Goal: Information Seeking & Learning: Learn about a topic

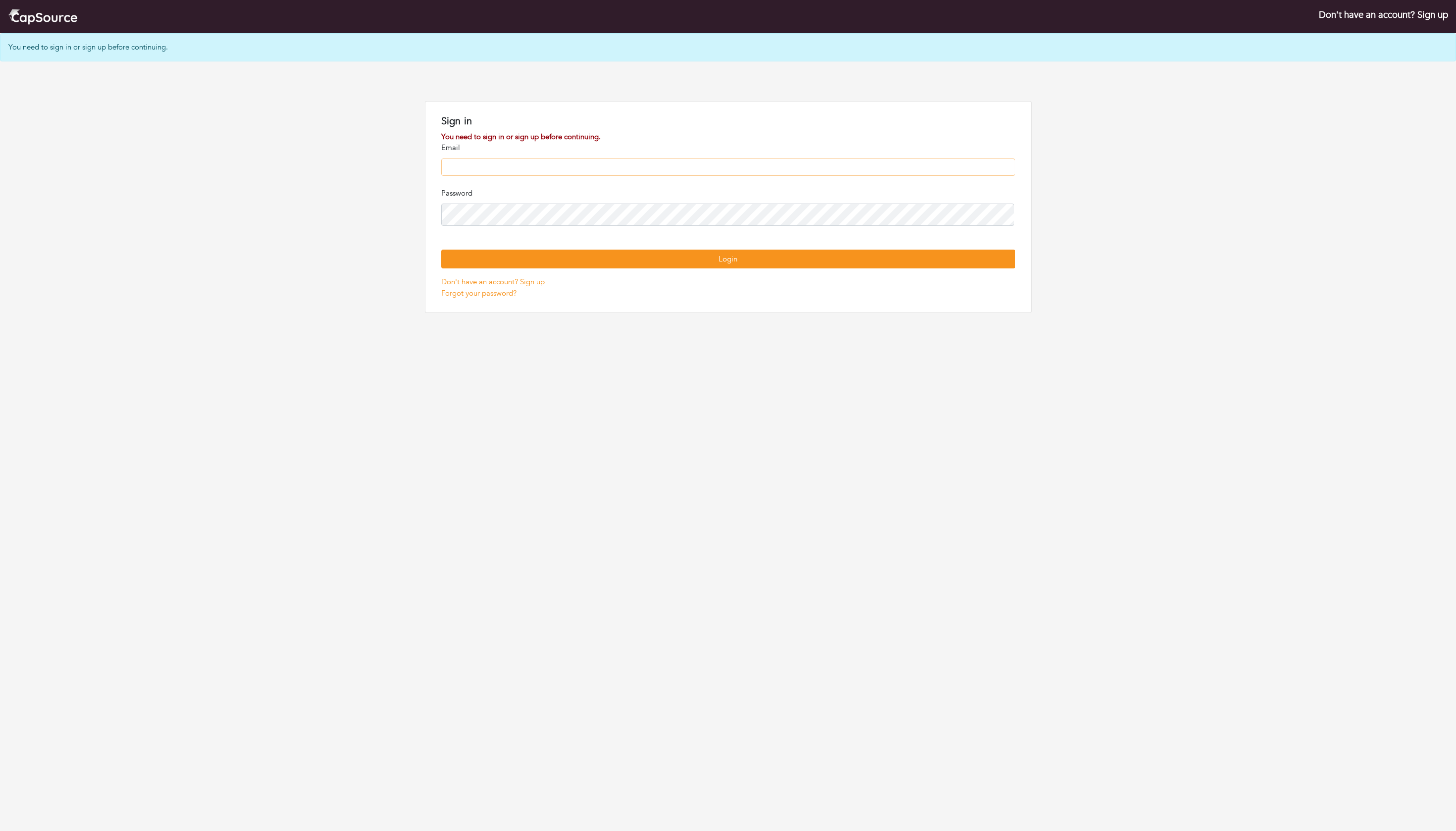
type input "**********"
click at [728, 269] on button "Login" at bounding box center [729, 259] width 574 height 19
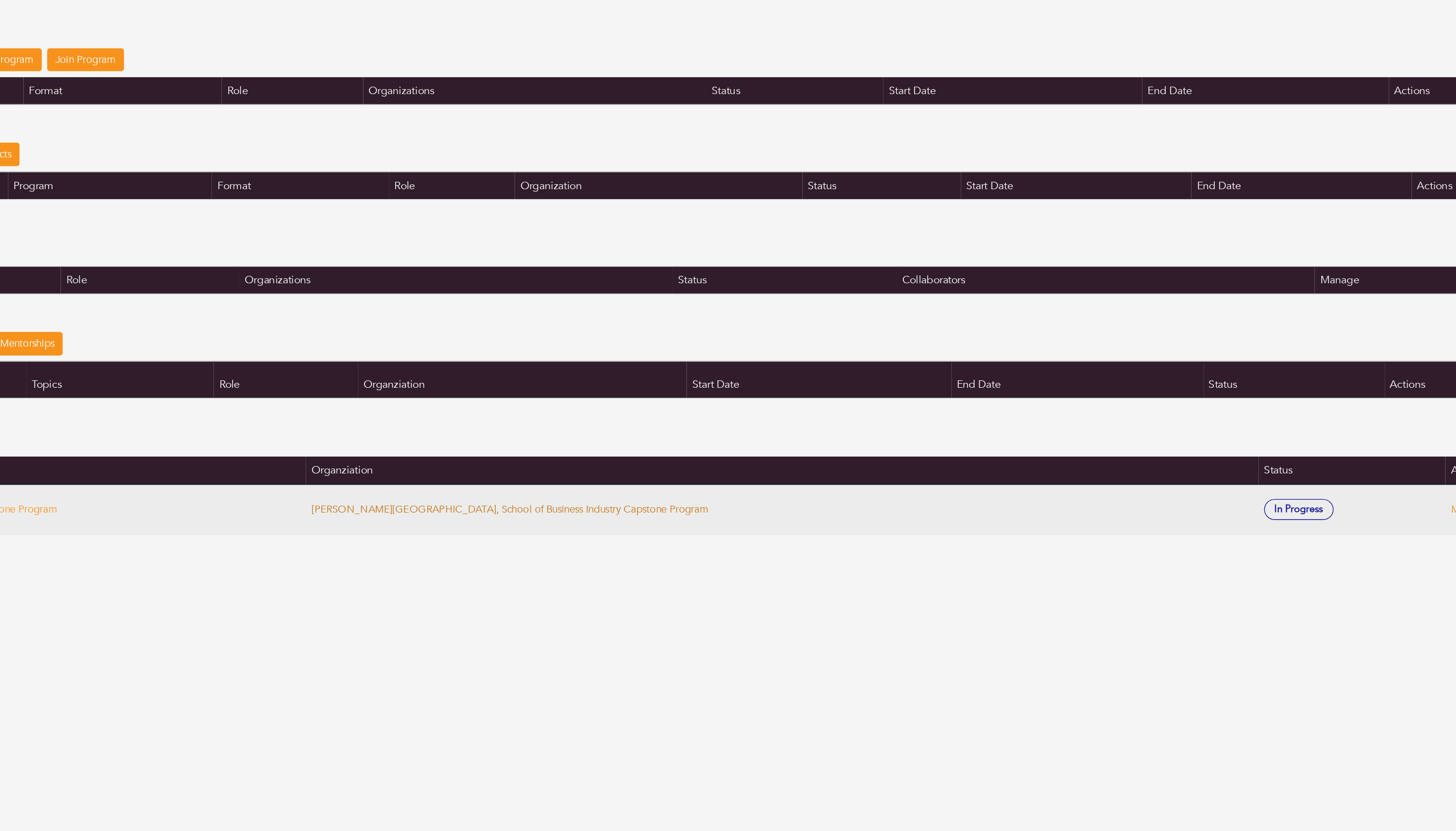
click at [470, 456] on link "[PERSON_NAME][GEOGRAPHIC_DATA], School of Business Industry Capstone Program" at bounding box center [616, 461] width 292 height 10
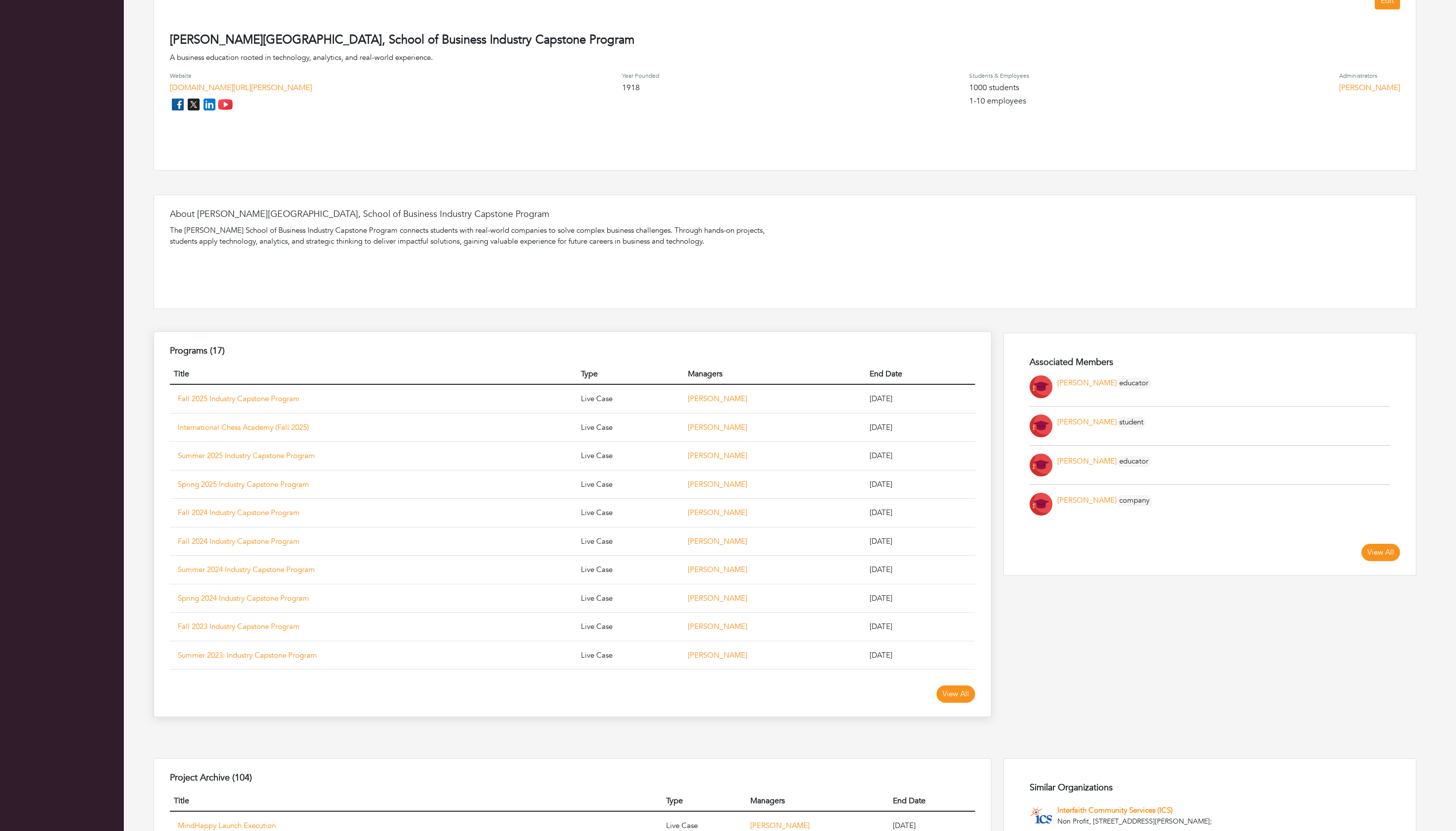
scroll to position [238, 0]
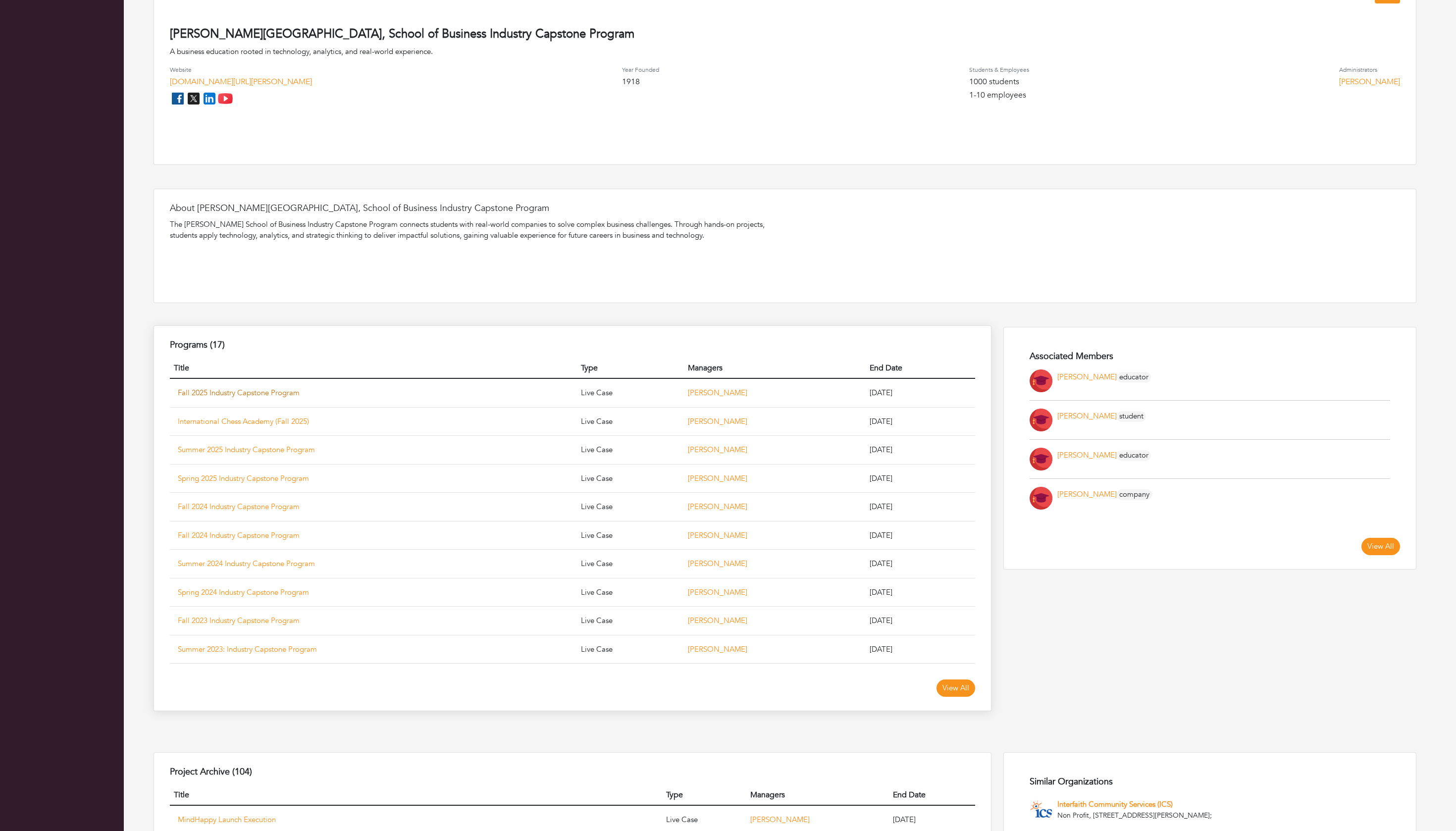
click at [278, 397] on link "Fall 2025 Industry Capstone Program" at bounding box center [238, 393] width 122 height 10
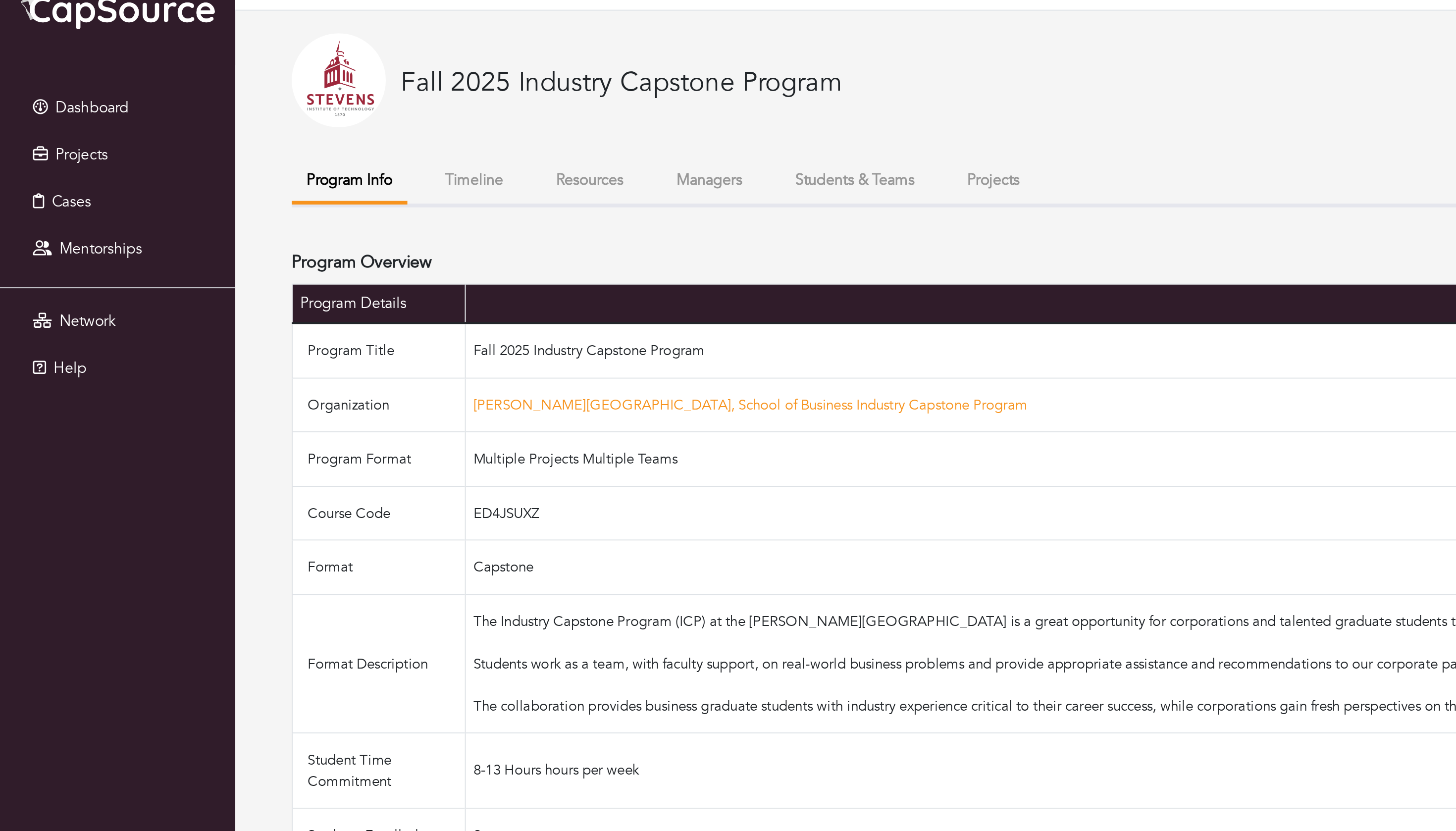
click at [545, 114] on button "Projects" at bounding box center [523, 121] width 44 height 21
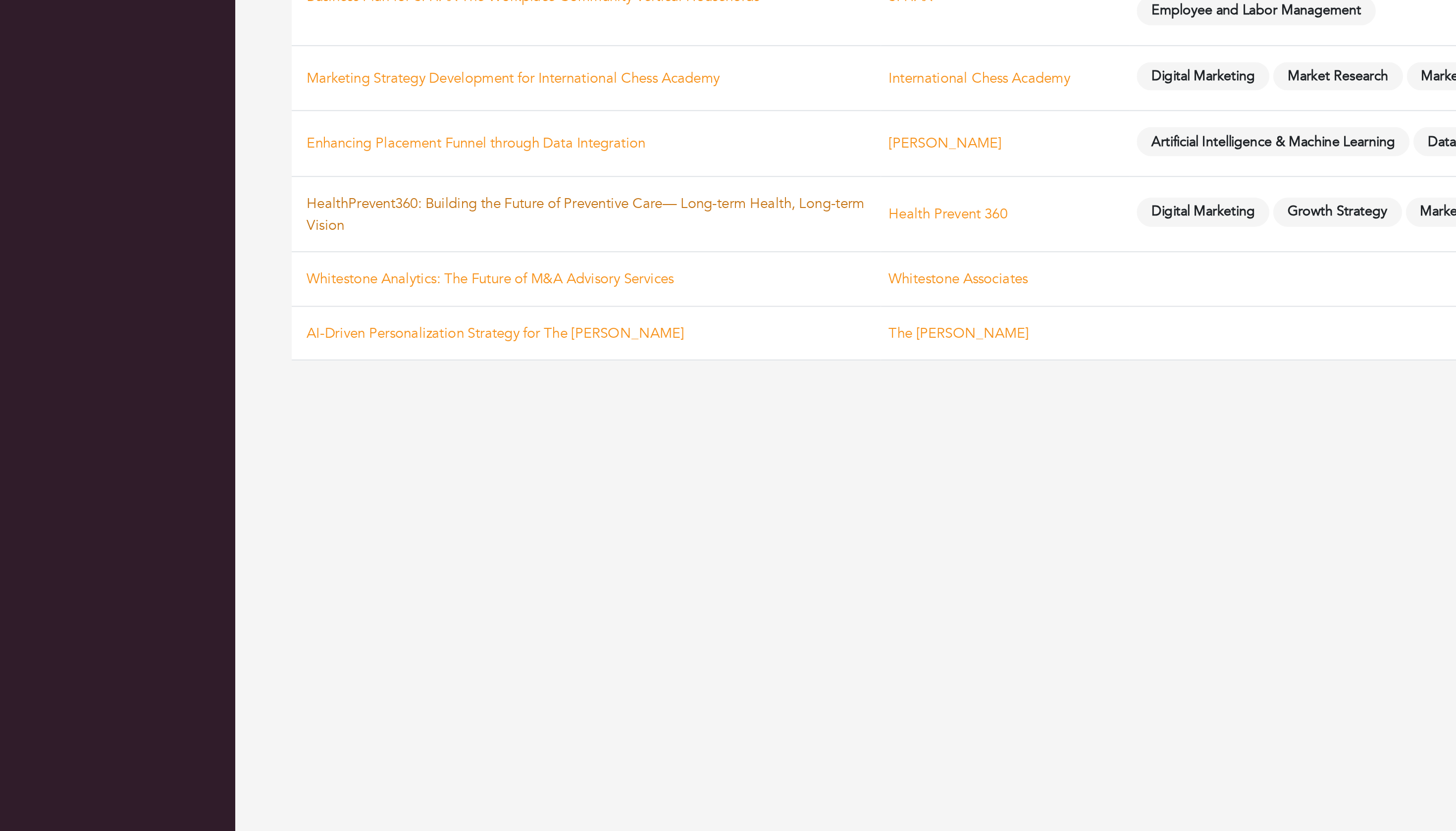
click at [248, 468] on link "HealthPrevent360: Building the Future of Preventive Care— Long-term Health, Lon…" at bounding box center [308, 479] width 294 height 21
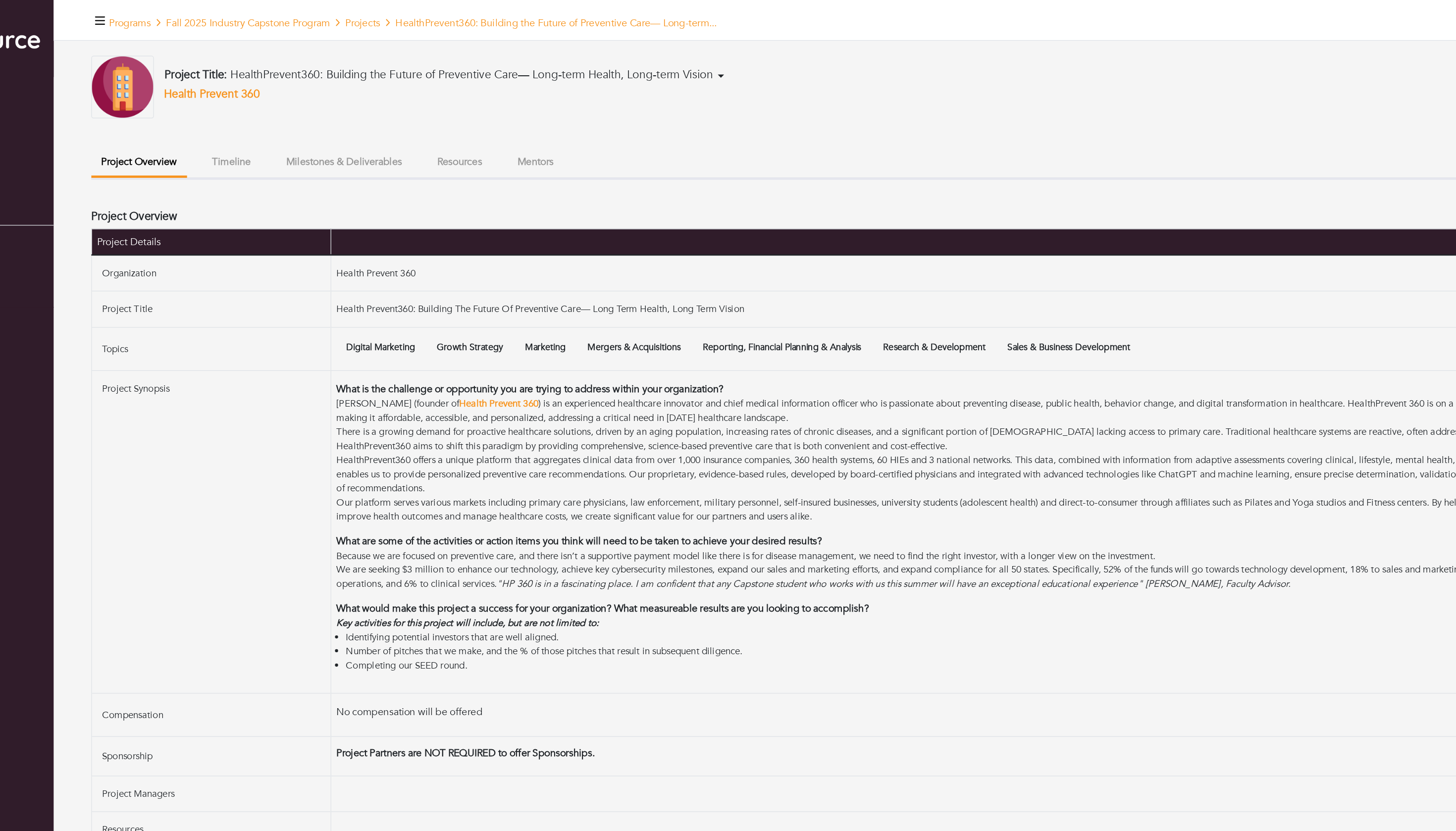
click at [484, 139] on button "Mentors" at bounding box center [505, 127] width 44 height 21
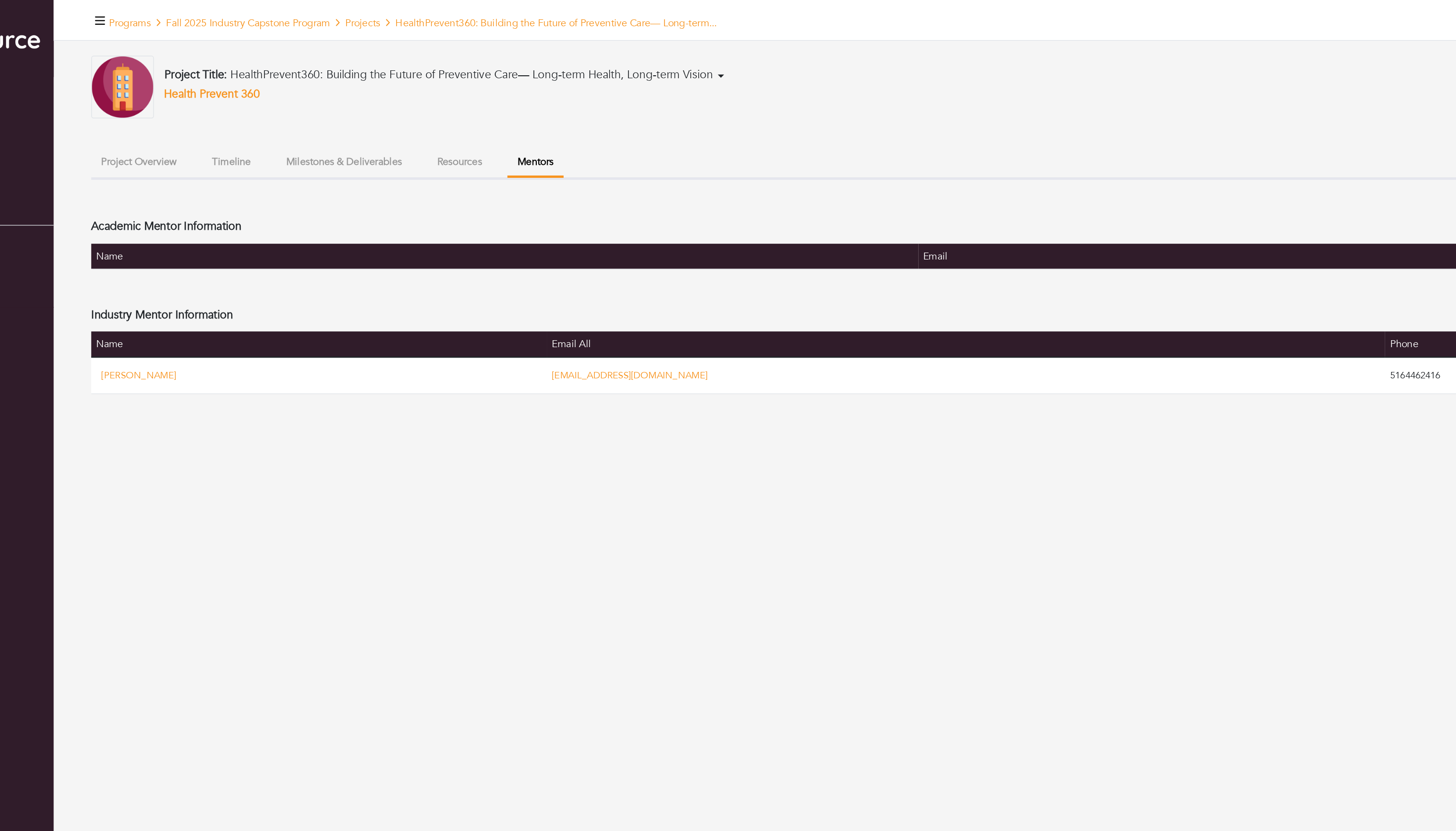
click at [429, 139] on button "Resources" at bounding box center [445, 127] width 52 height 21
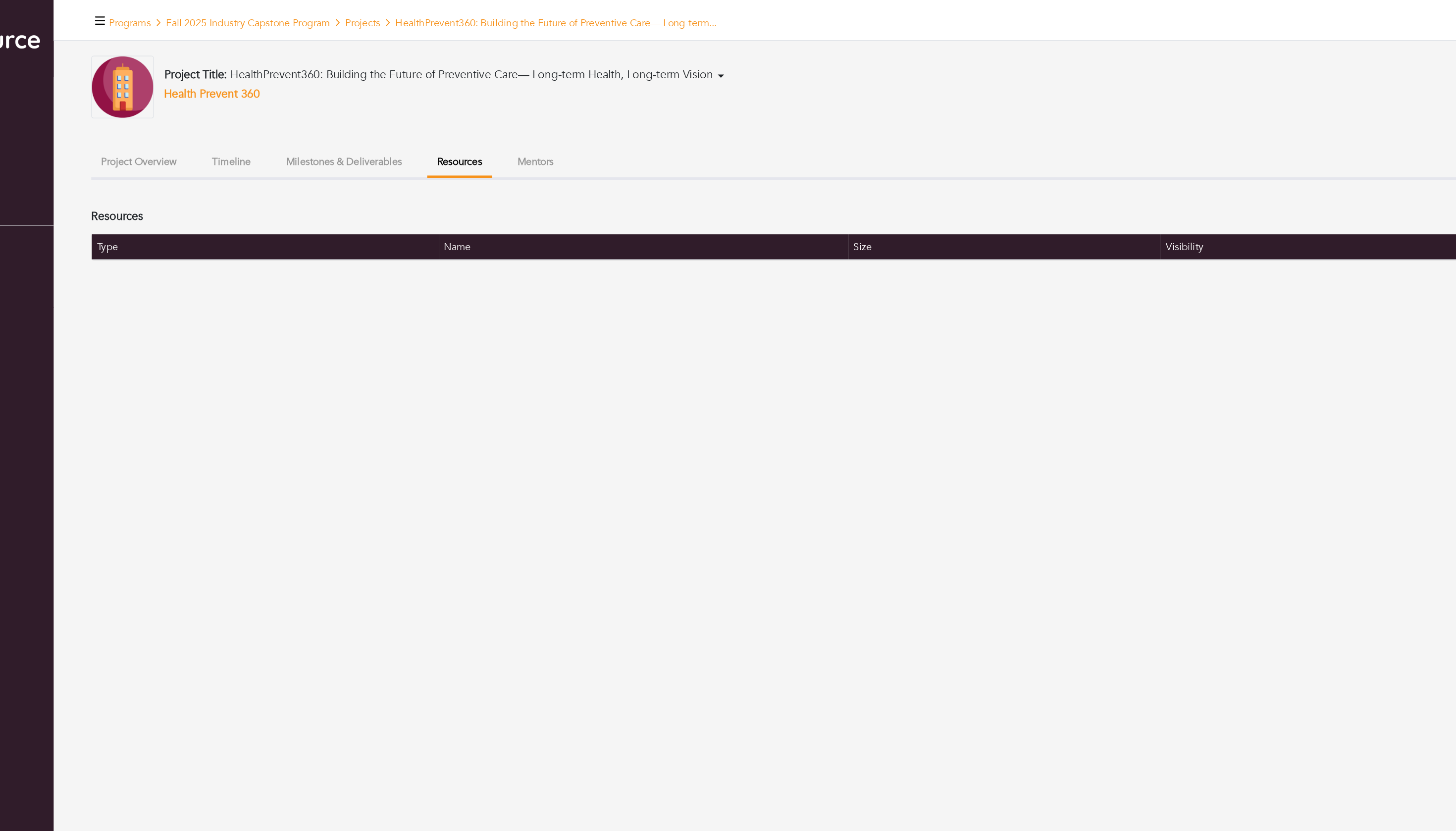
click at [364, 139] on button "Milestones & Deliverables" at bounding box center [353, 127] width 108 height 21
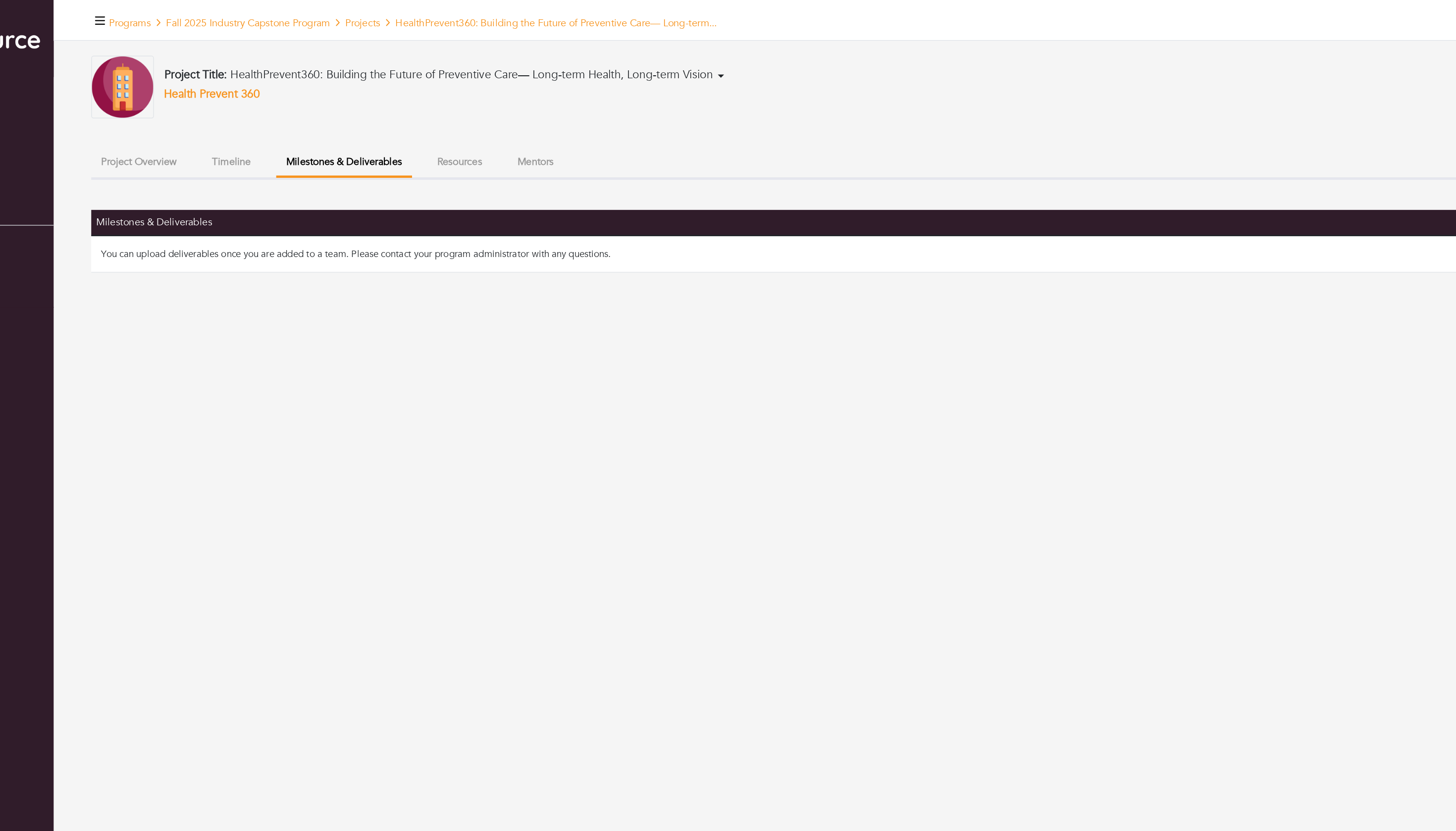
click at [241, 139] on button "Timeline" at bounding box center [265, 127] width 47 height 21
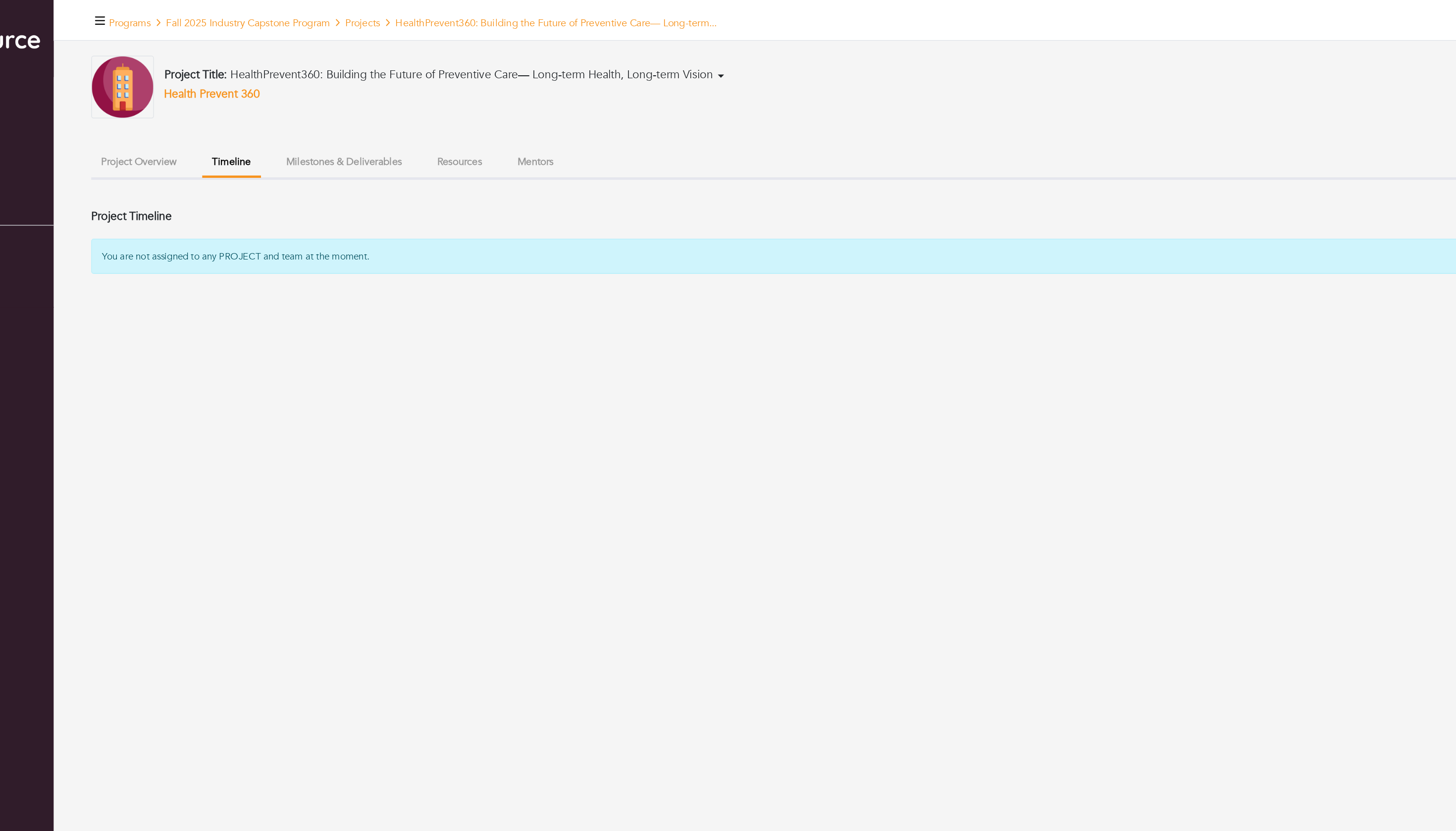
click at [154, 139] on button "Project Overview" at bounding box center [192, 127] width 76 height 21
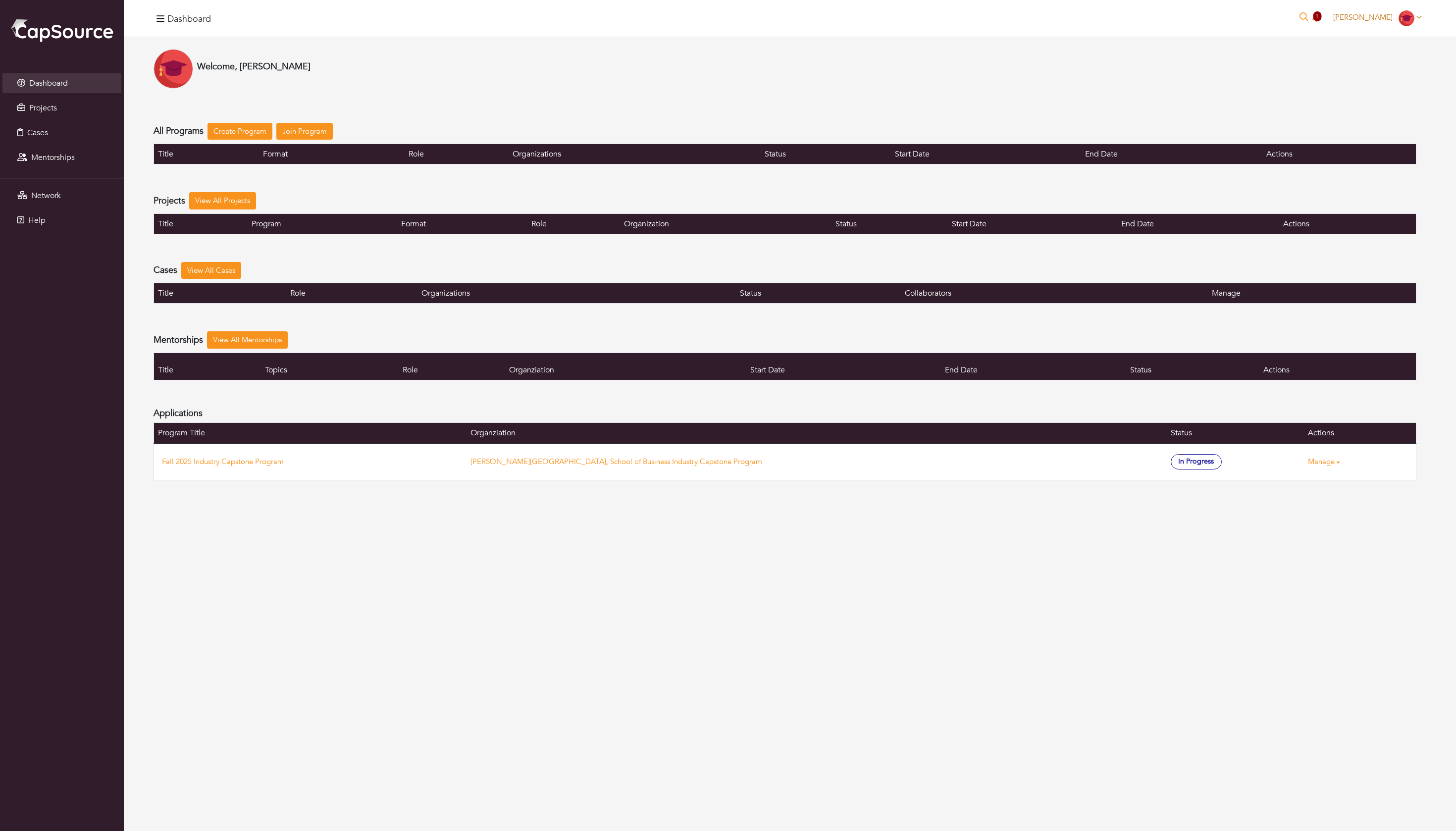
click at [1407, 16] on img at bounding box center [1406, 18] width 16 height 16
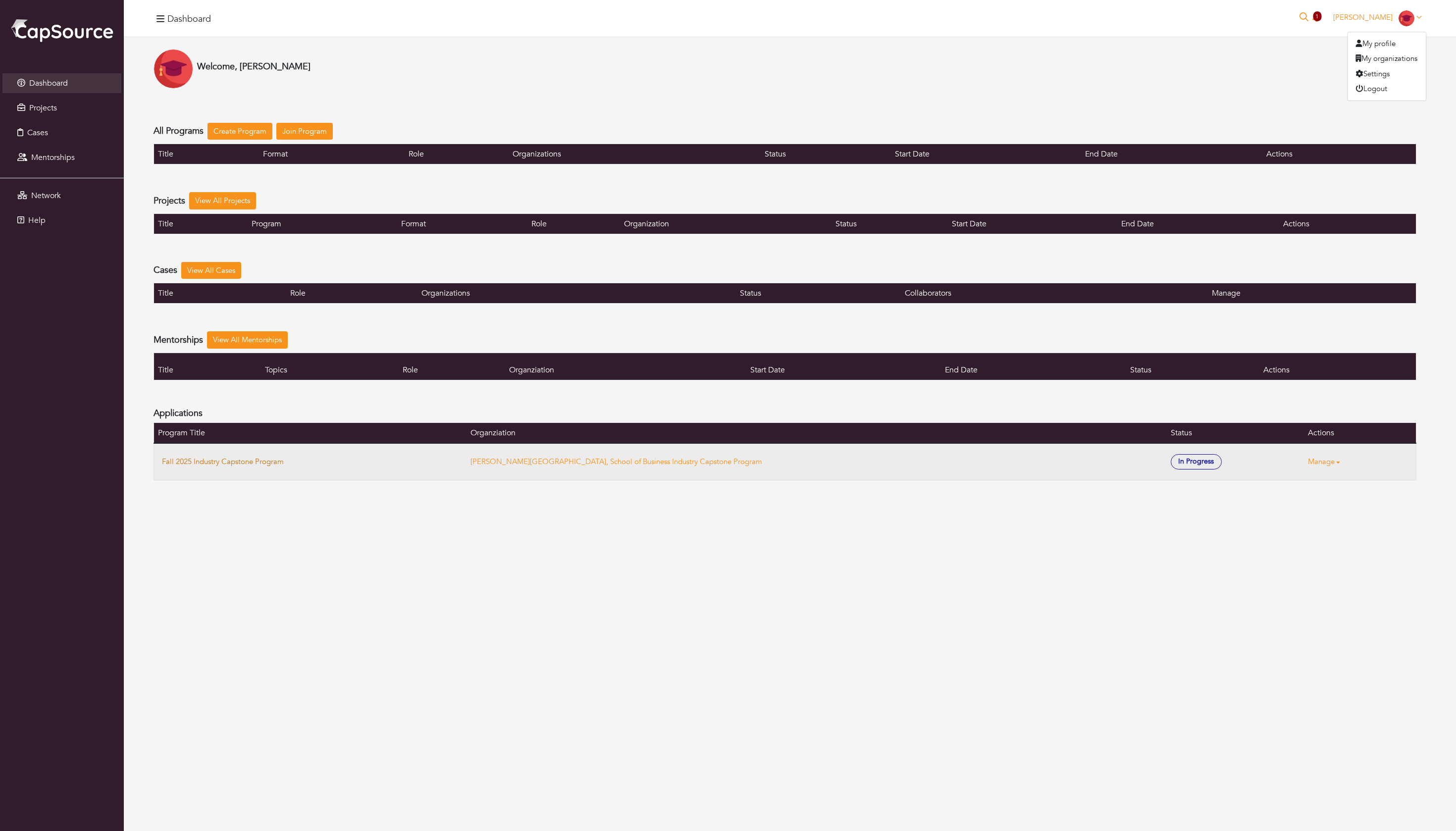
click at [284, 467] on link "Fall 2025 Industry Capstone Program" at bounding box center [223, 461] width 122 height 10
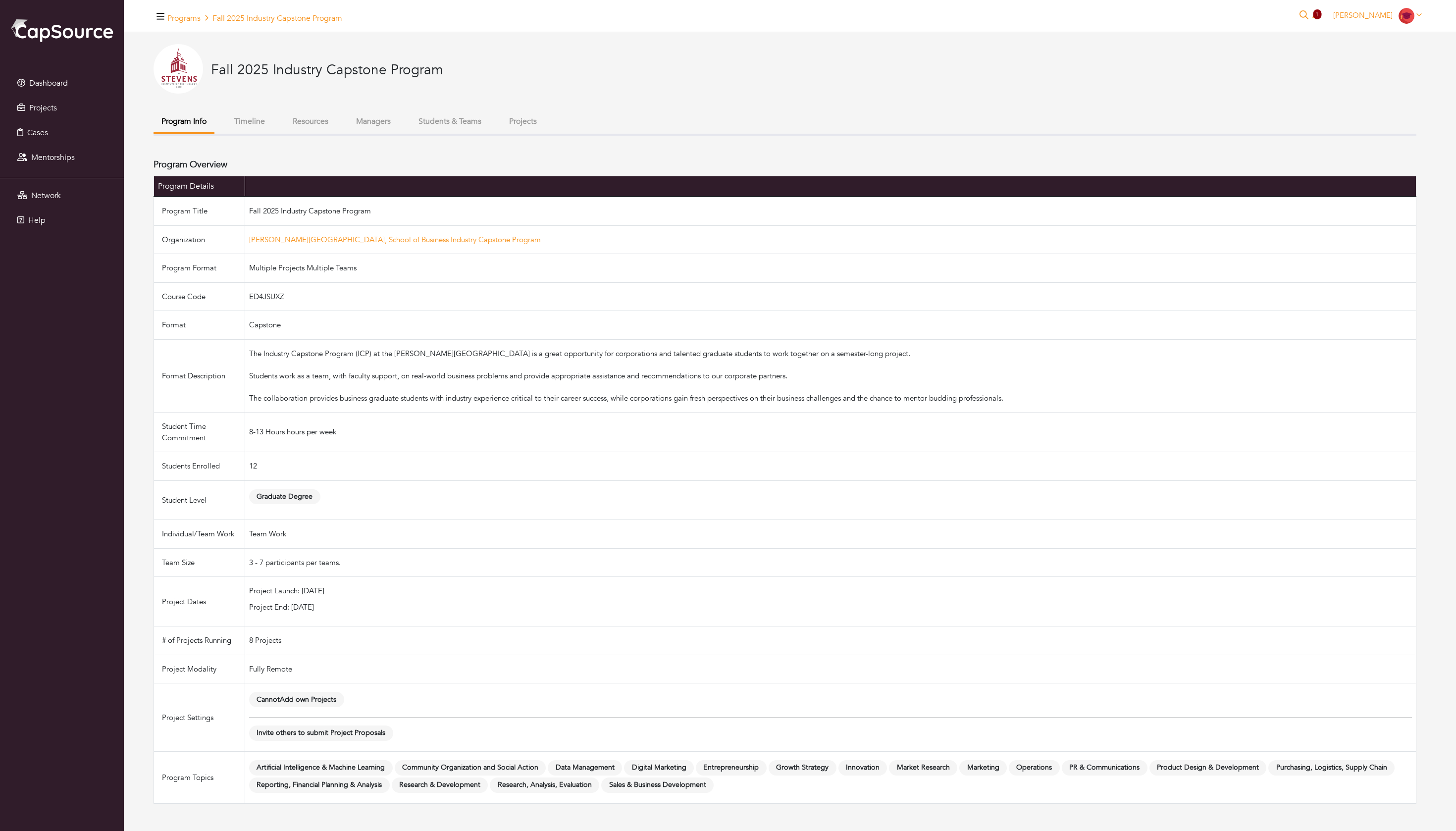
click at [336, 131] on button "Resources" at bounding box center [311, 121] width 52 height 21
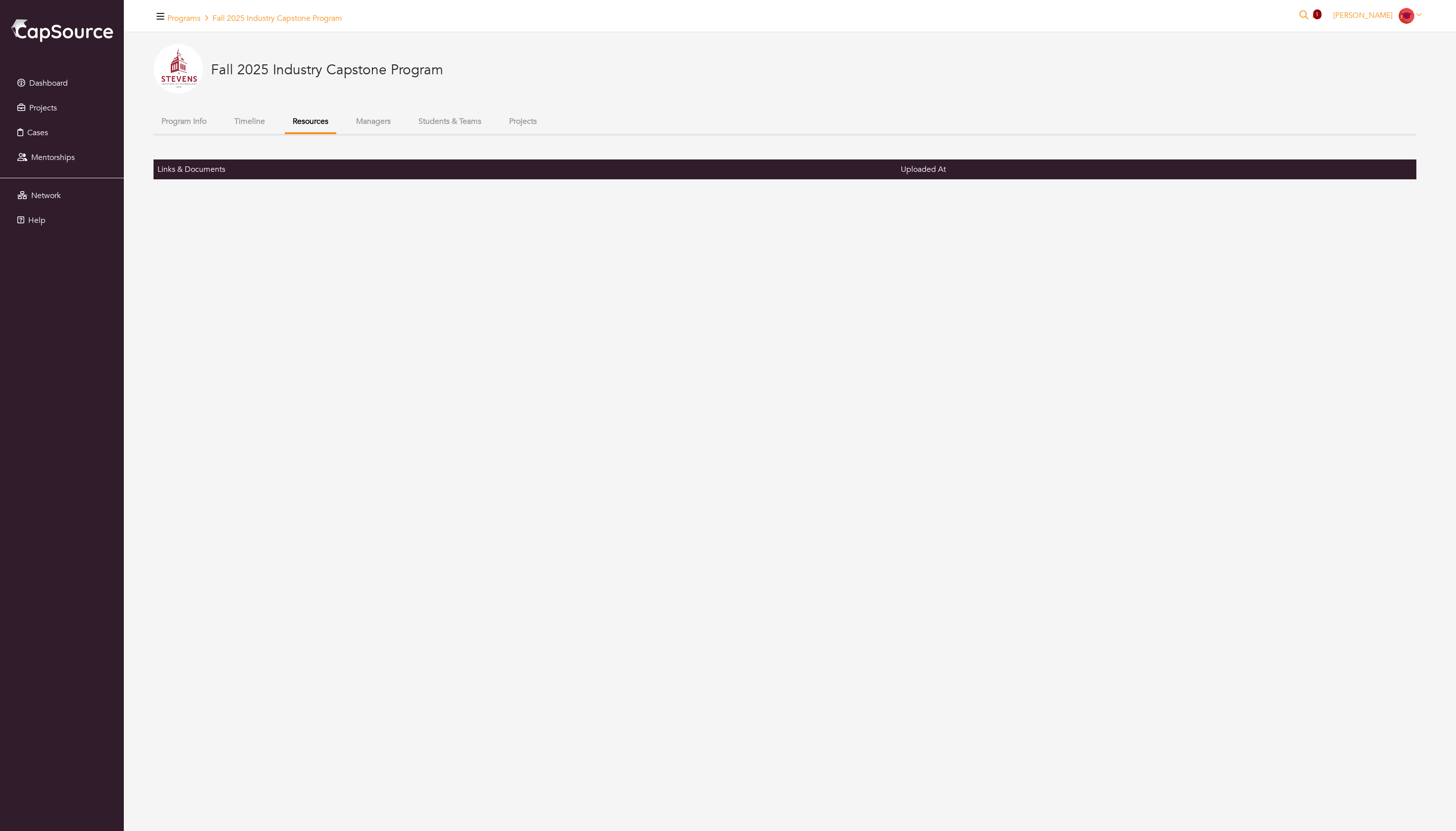
click at [545, 132] on button "Projects" at bounding box center [523, 121] width 44 height 21
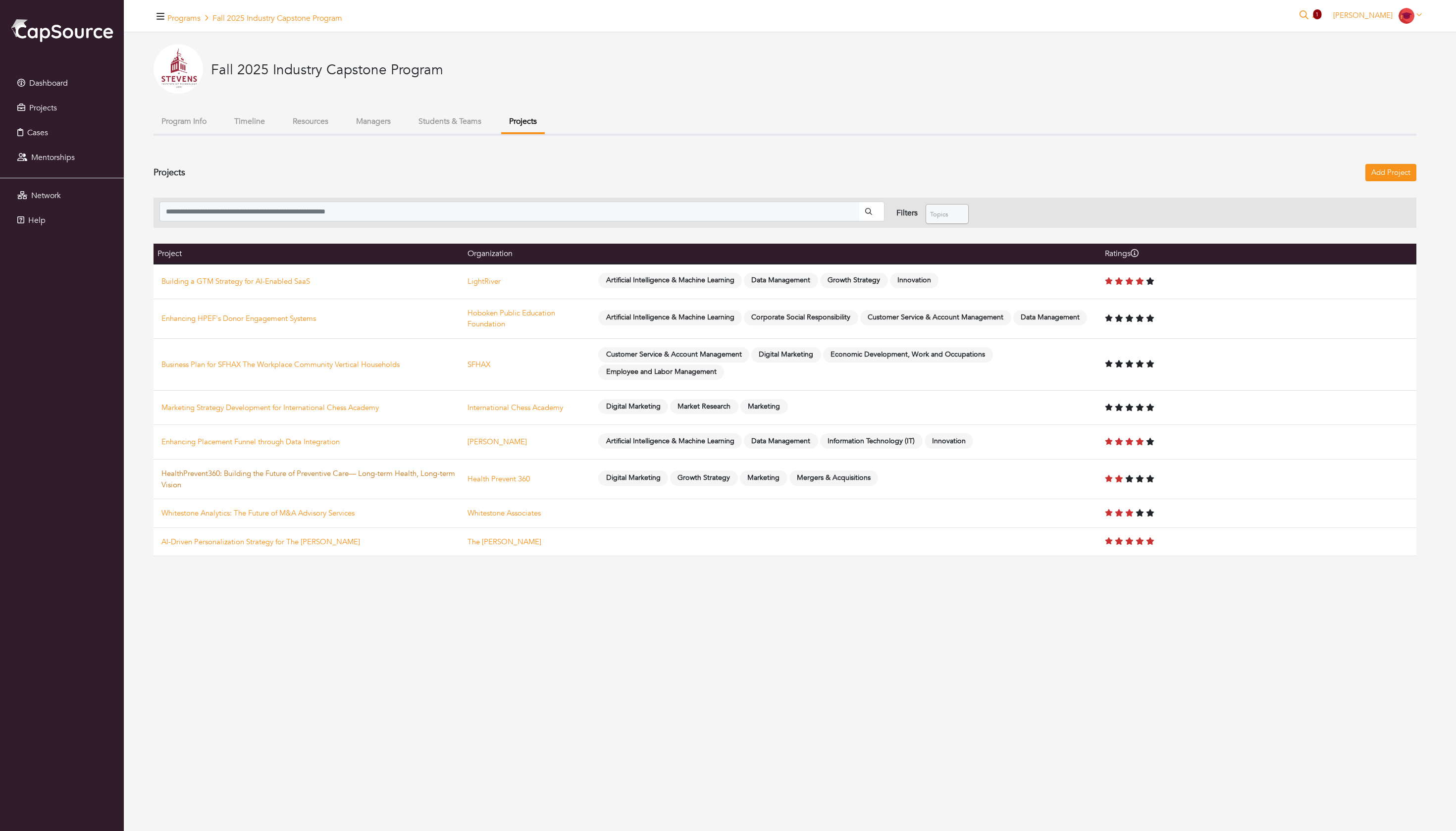
click at [256, 489] on link "HealthPrevent360: Building the Future of Preventive Care— Long-term Health, Lon…" at bounding box center [308, 479] width 294 height 21
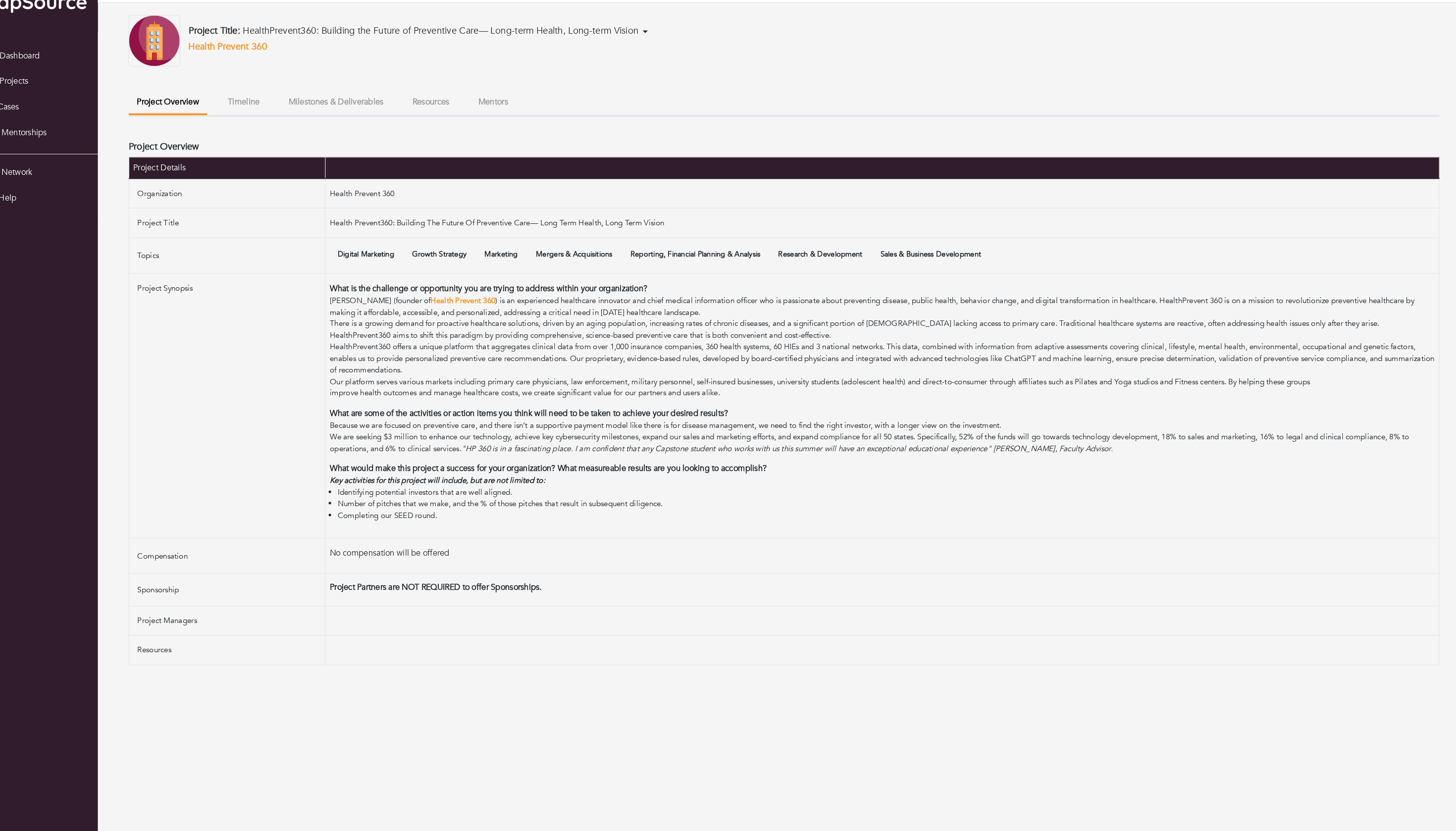
click at [330, 117] on button "Milestones & Deliverables" at bounding box center [353, 127] width 108 height 21
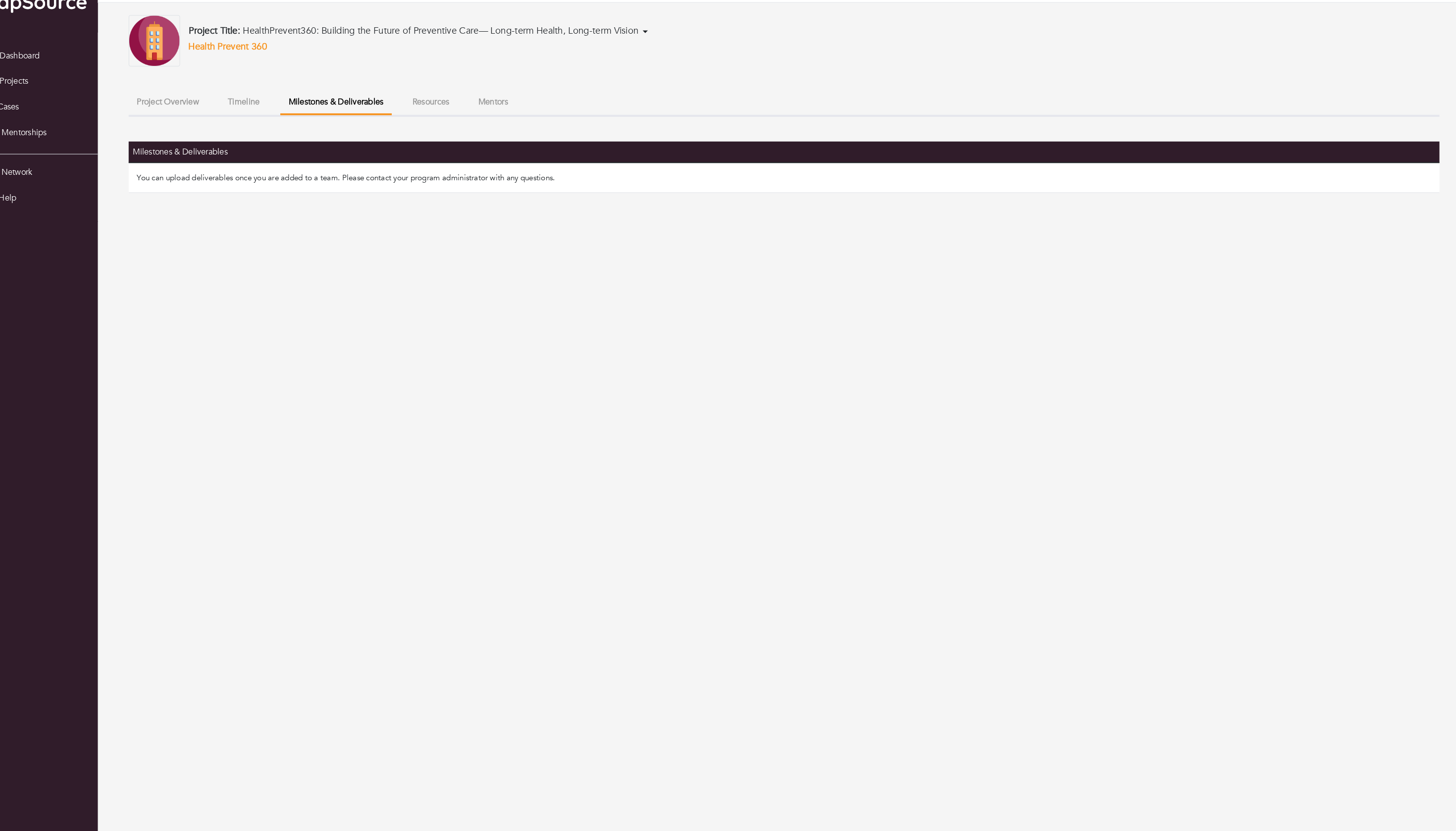
click at [281, 118] on button "Timeline" at bounding box center [265, 127] width 47 height 21
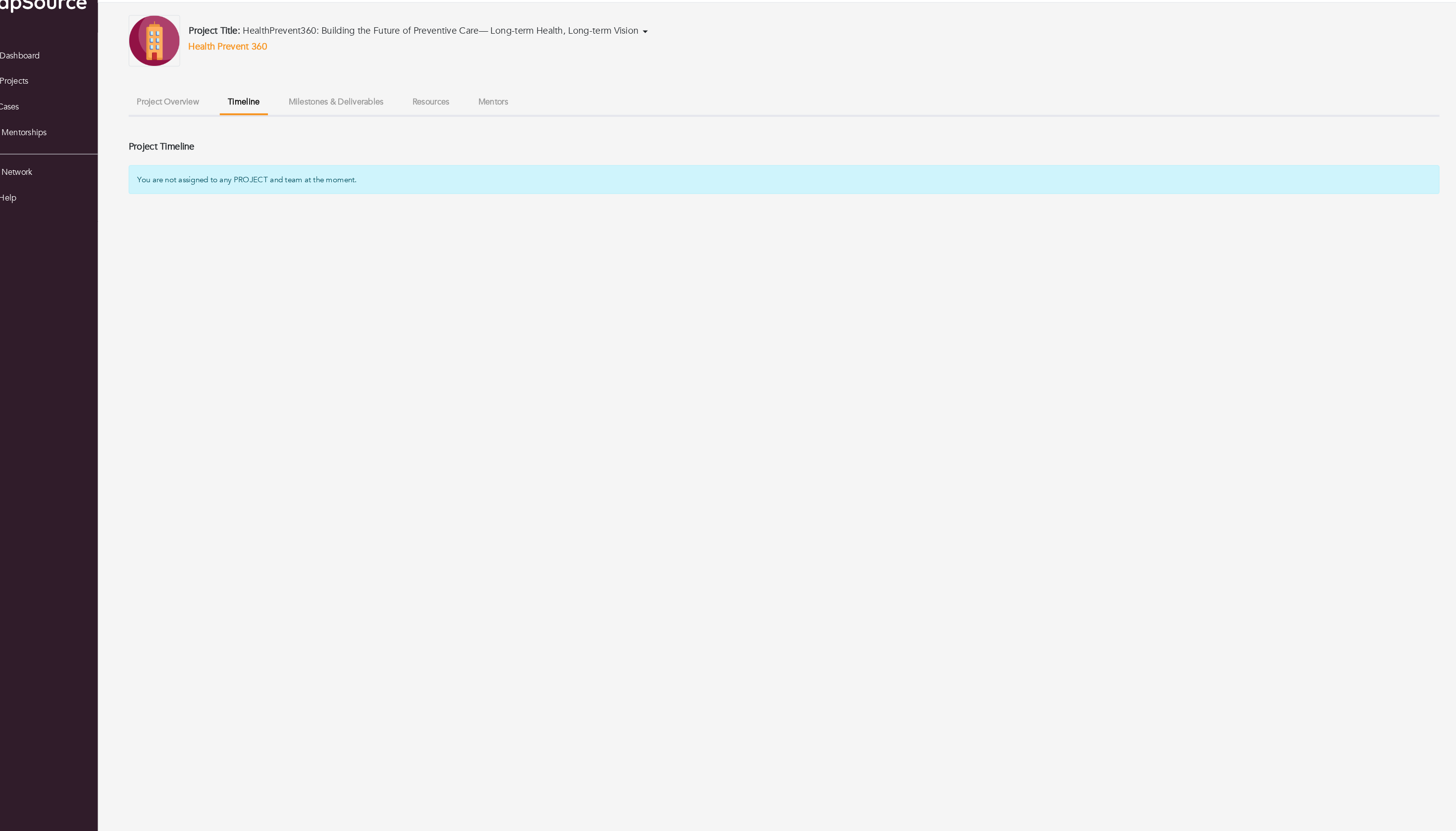
click at [501, 117] on ul "Project Overview Timeline Milestones & Deliverables Resources Mentors" at bounding box center [785, 129] width 1263 height 25
click at [470, 117] on button "Resources" at bounding box center [445, 127] width 52 height 21
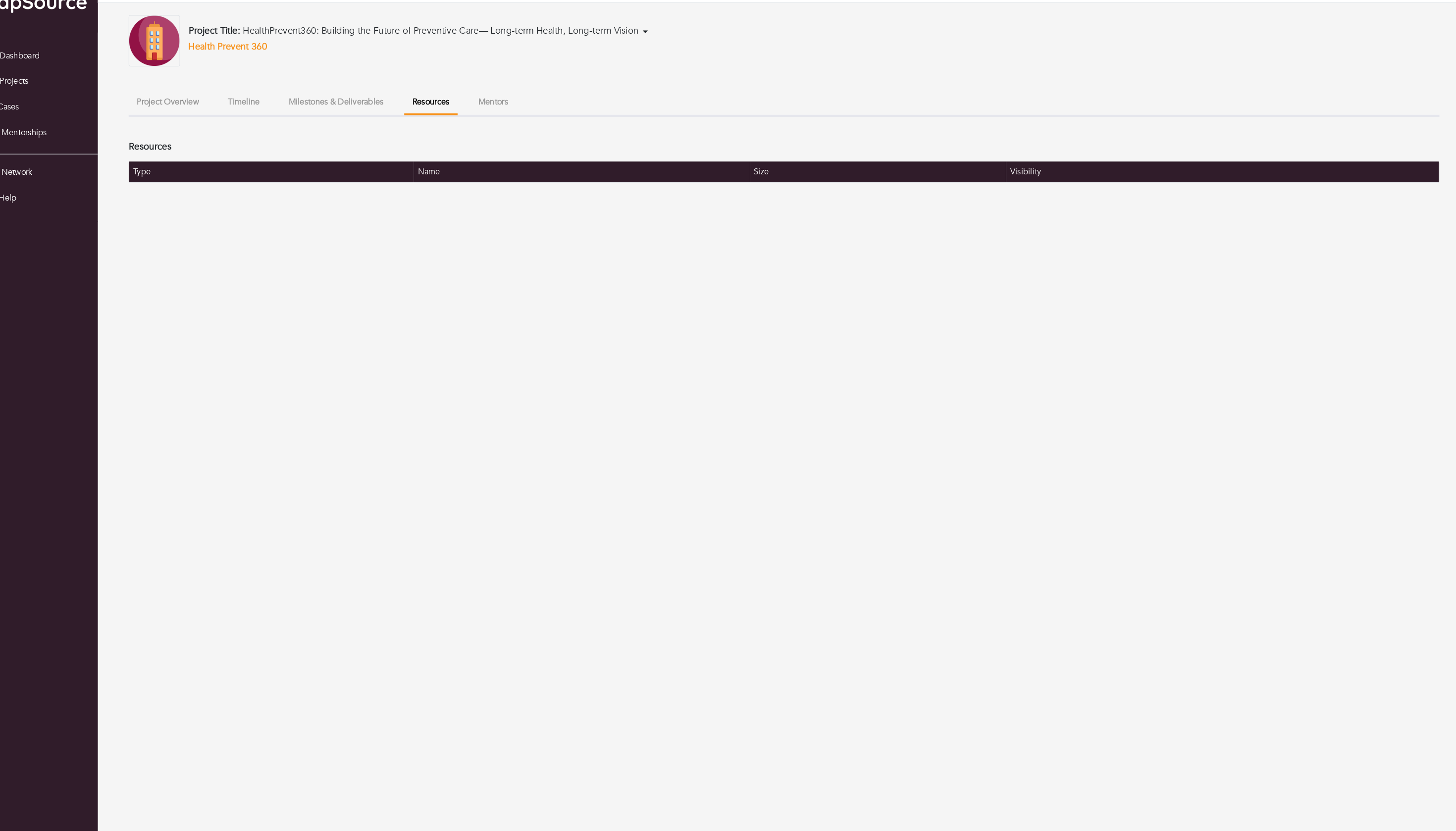
click at [527, 117] on button "Mentors" at bounding box center [505, 127] width 44 height 21
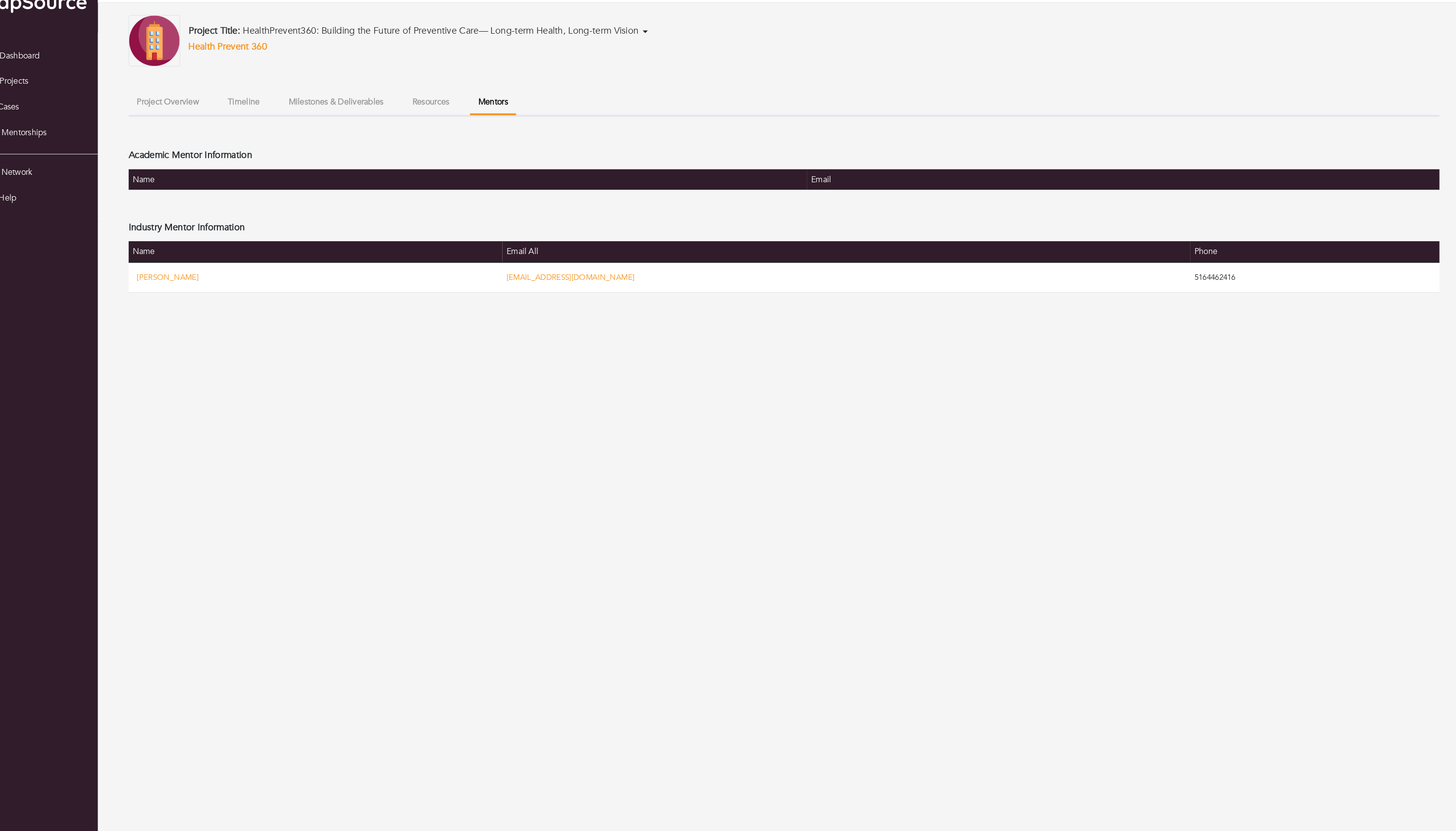
click at [154, 120] on button "Project Overview" at bounding box center [192, 127] width 76 height 21
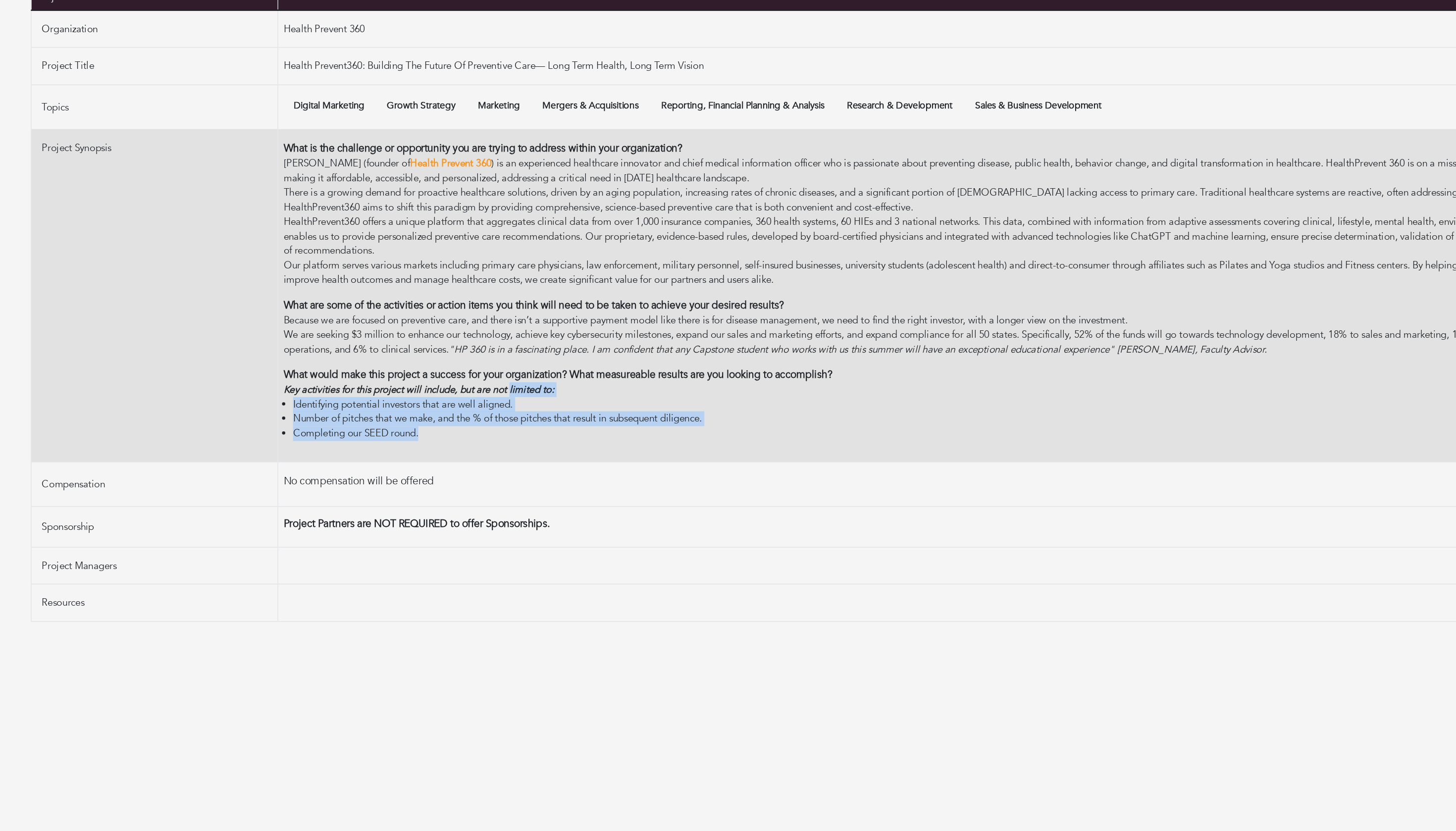
drag, startPoint x: 441, startPoint y: 431, endPoint x: 443, endPoint y: 388, distance: 43.0
click at [443, 387] on td "What is the challenge or opportunity you are trying to address within your orga…" at bounding box center [879, 420] width 1073 height 255
click at [443, 487] on em "Key activities for this project will include, but are not limited to:" at bounding box center [450, 492] width 207 height 10
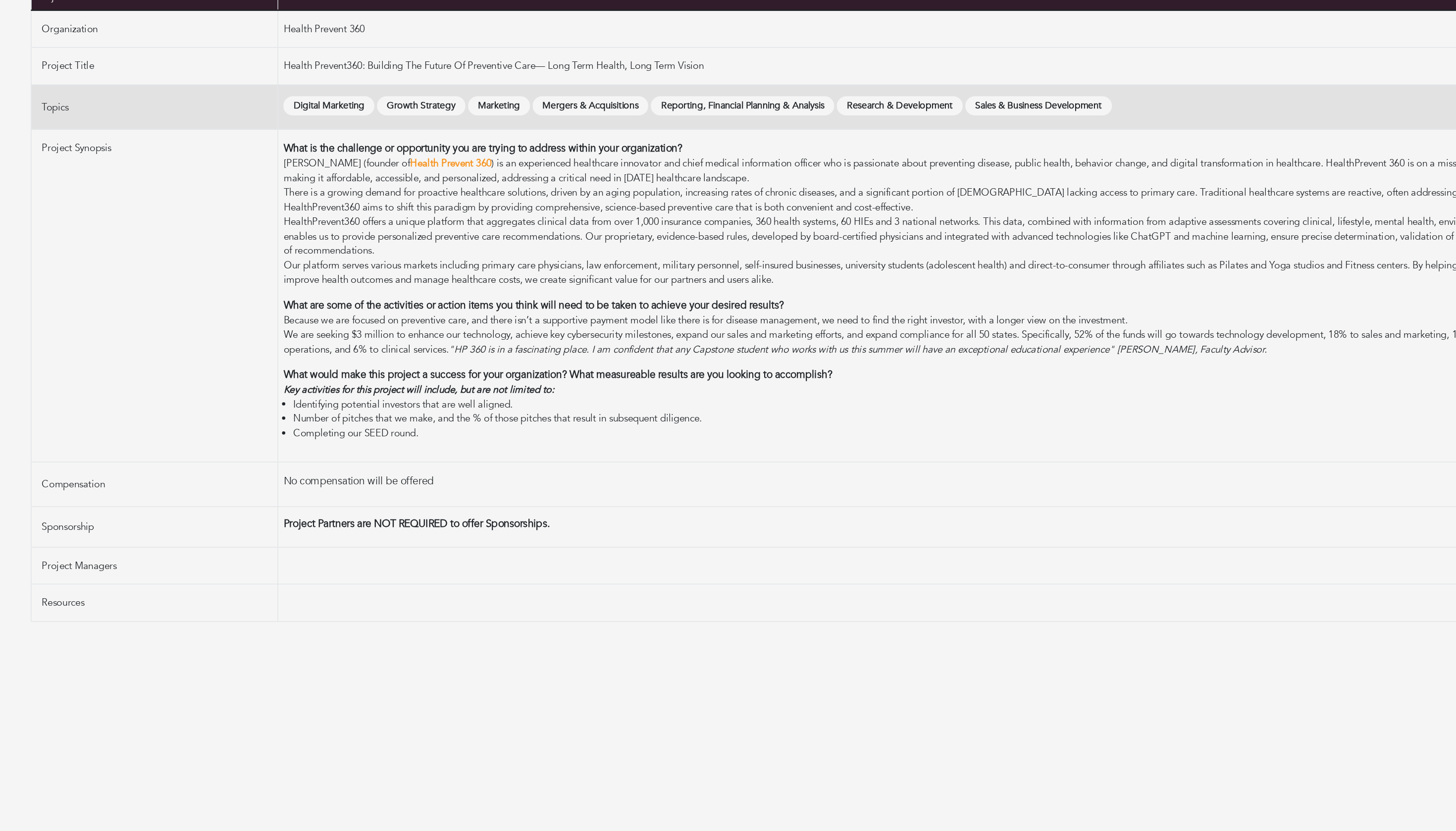
click at [983, 267] on span "Sales & Business Development" at bounding box center [926, 275] width 112 height 16
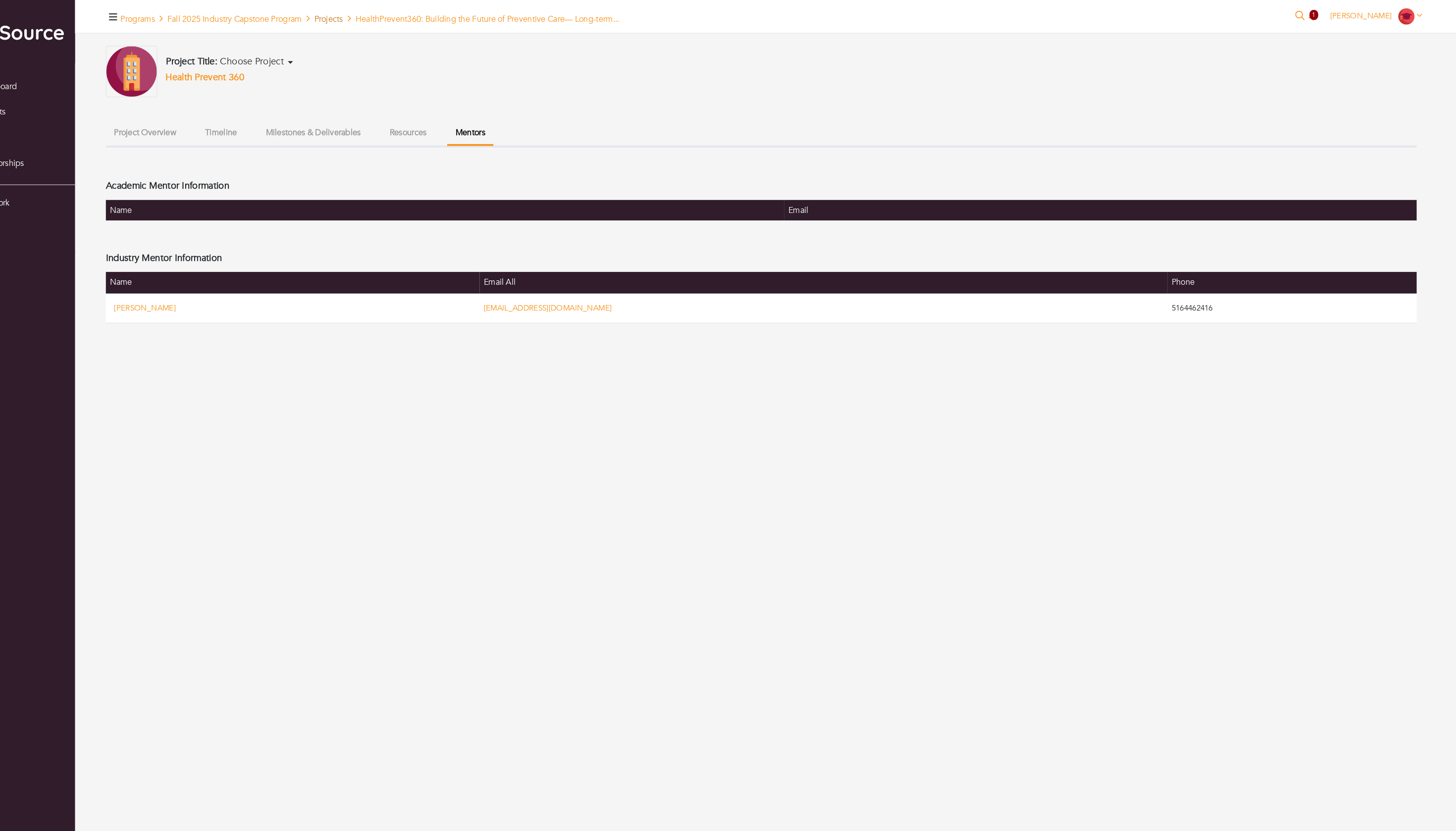
click at [363, 20] on link "Projects" at bounding box center [368, 18] width 28 height 11
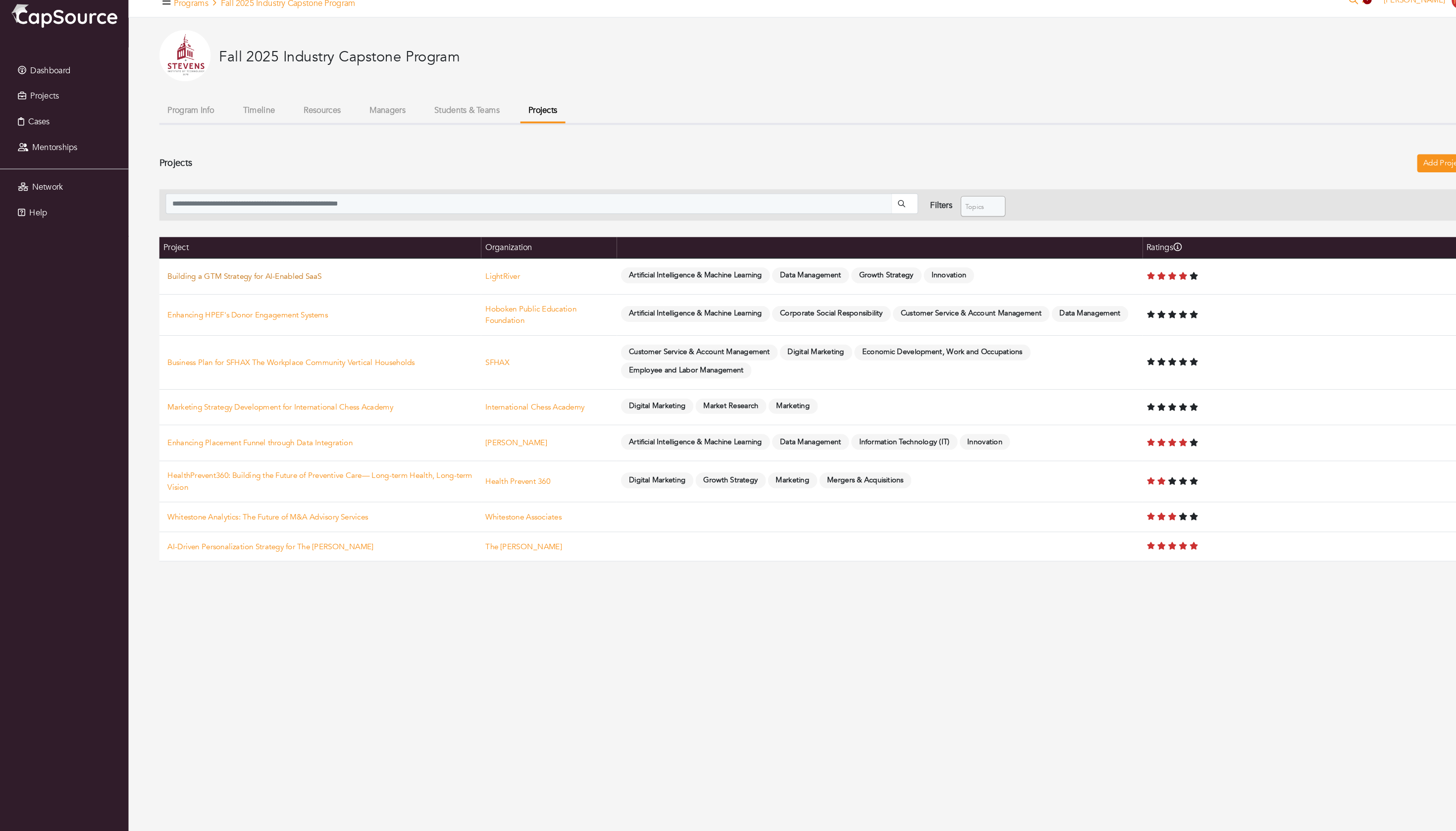
click at [243, 286] on link "Building a GTM Strategy for AI-Enabled SaaS" at bounding box center [235, 281] width 148 height 10
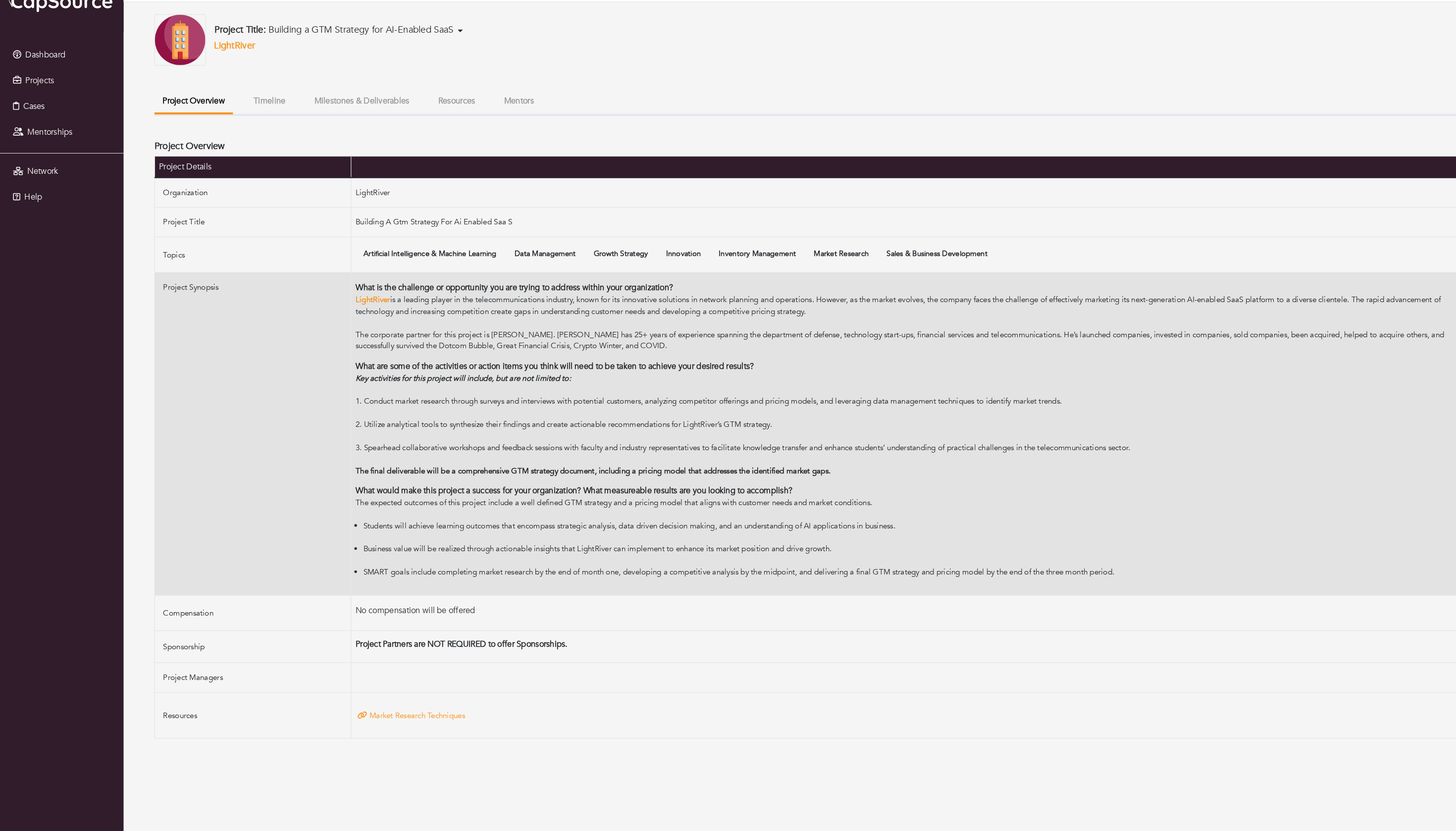
scroll to position [6, 0]
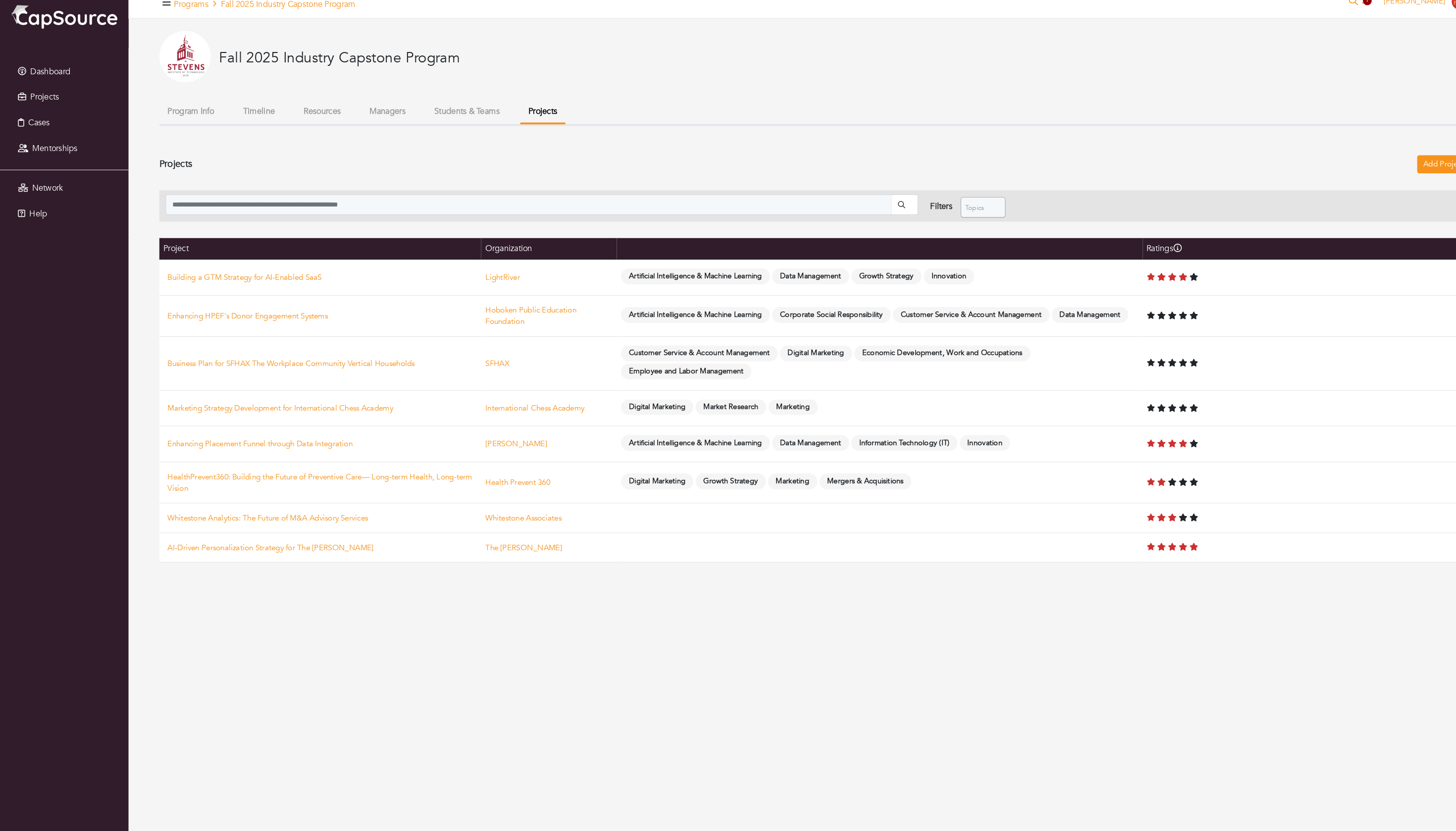
click at [323, 499] on td "HealthPrevent360: Building the Future of Preventive Care— Long-term Health, Lon…" at bounding box center [309, 479] width 310 height 40
click at [324, 499] on td "HealthPrevent360: Building the Future of Preventive Care— Long-term Health, Lon…" at bounding box center [309, 479] width 310 height 40
click at [329, 489] on link "HealthPrevent360: Building the Future of Preventive Care— Long-term Health, Lon…" at bounding box center [308, 479] width 294 height 21
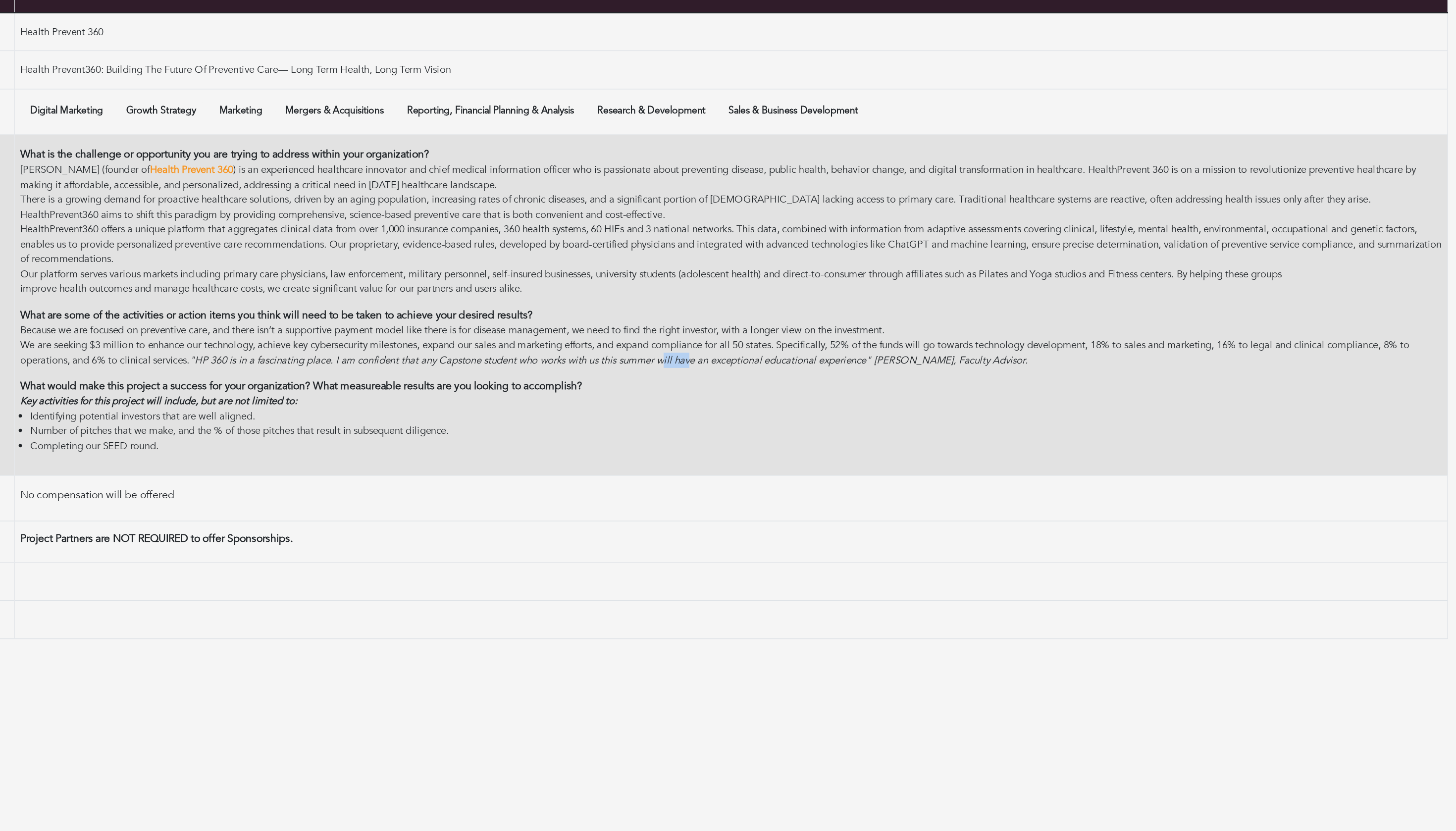
drag, startPoint x: 822, startPoint y: 337, endPoint x: 848, endPoint y: 337, distance: 26.0
click at [848, 456] on em ""HP 360 is in a fascinating place. I am confident that any Capstone student who…" at bounding box center [787, 461] width 628 height 10
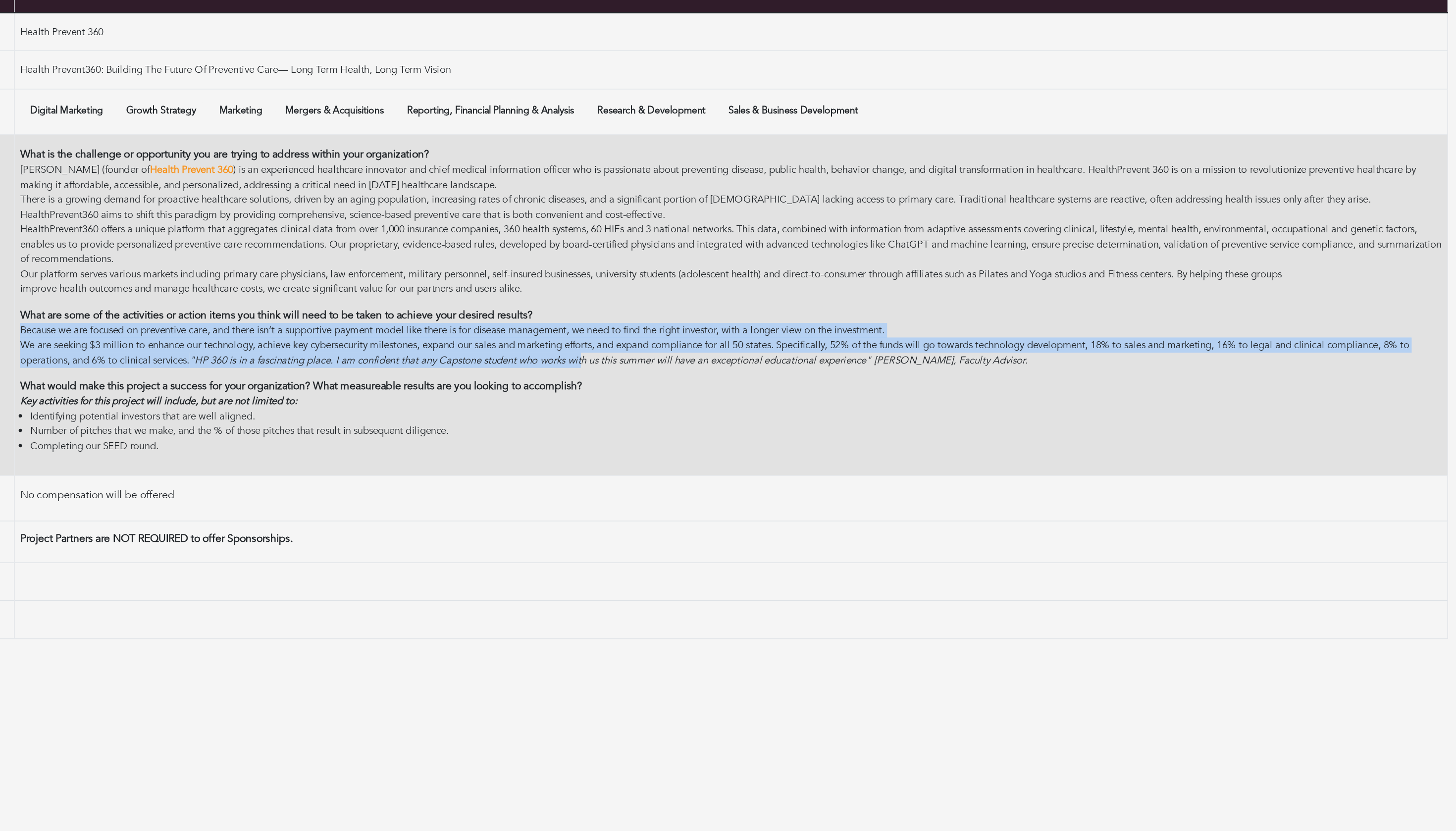
drag, startPoint x: 750, startPoint y: 343, endPoint x: 813, endPoint y: 302, distance: 75.2
click at [813, 422] on div "What are some of the activities or action items you think will need to be taken…" at bounding box center [879, 444] width 1065 height 46
click at [813, 422] on p "What are some of the activities or action items you think will need to be taken…" at bounding box center [879, 428] width 1065 height 12
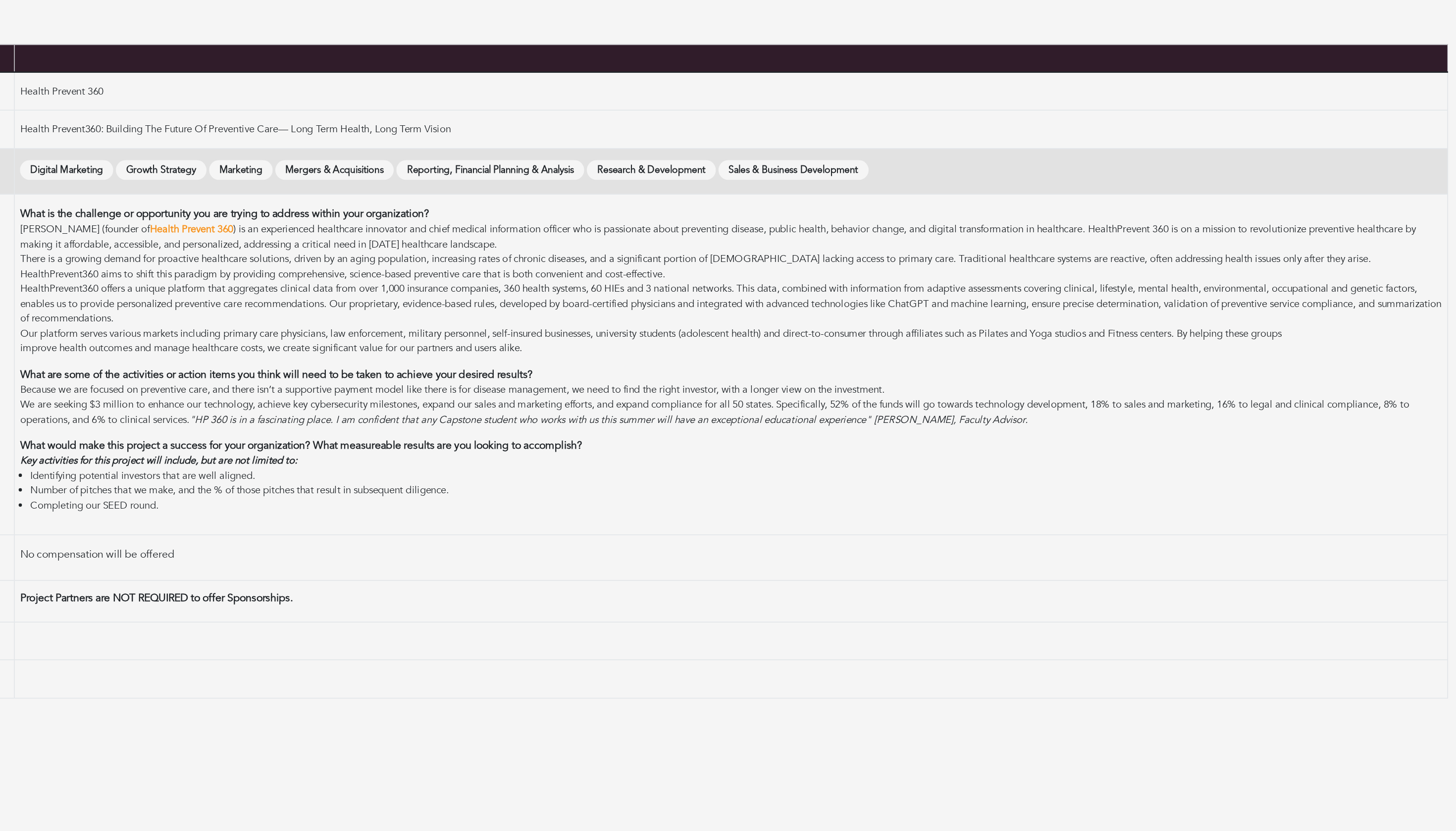
click at [772, 267] on span "Research & Development" at bounding box center [820, 275] width 97 height 16
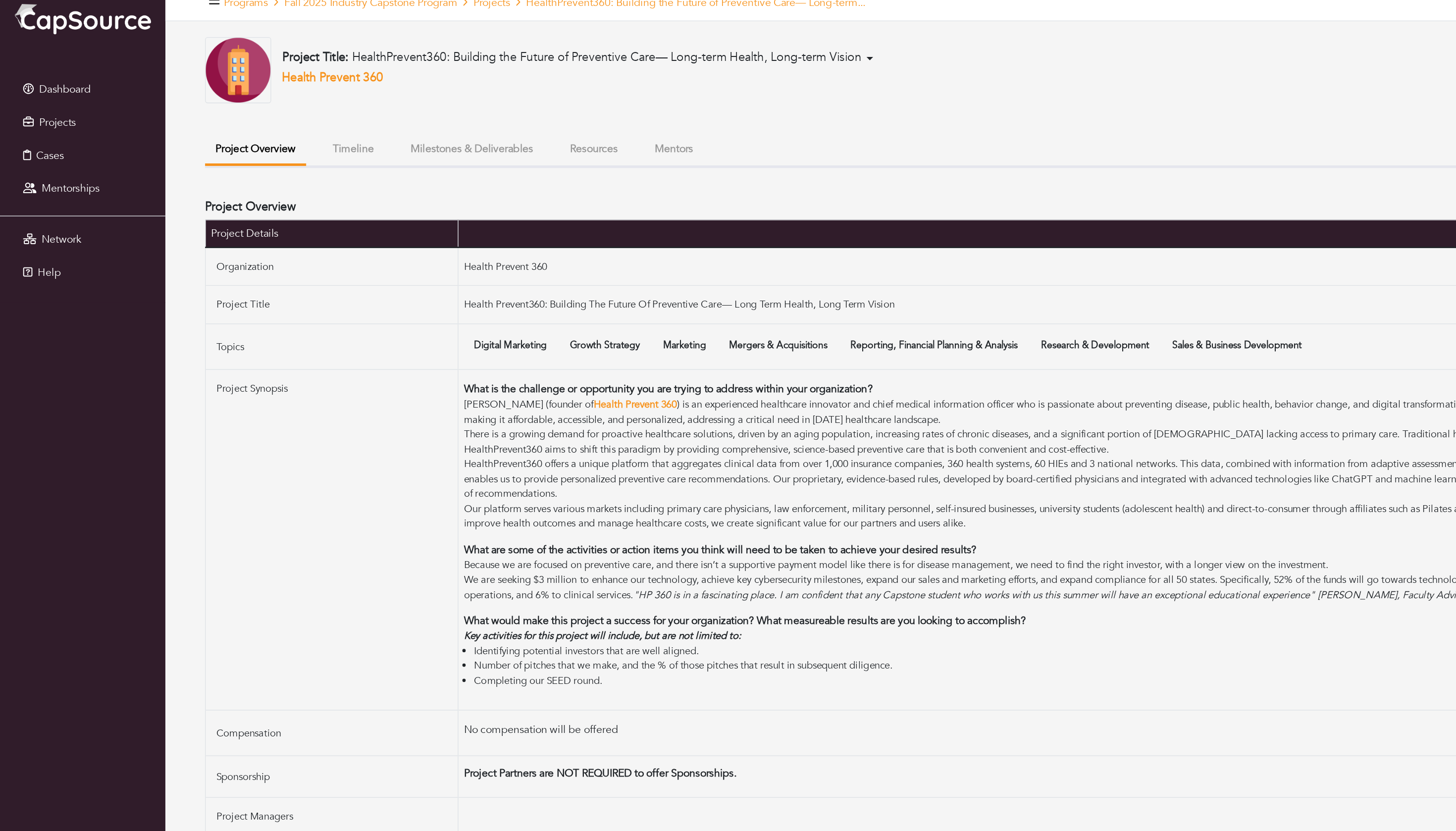
click at [372, 142] on ul "Project Overview Timeline Milestones & Deliverables Resources Mentors" at bounding box center [785, 129] width 1263 height 25
click at [372, 131] on button "Milestones & Deliverables" at bounding box center [353, 127] width 108 height 21
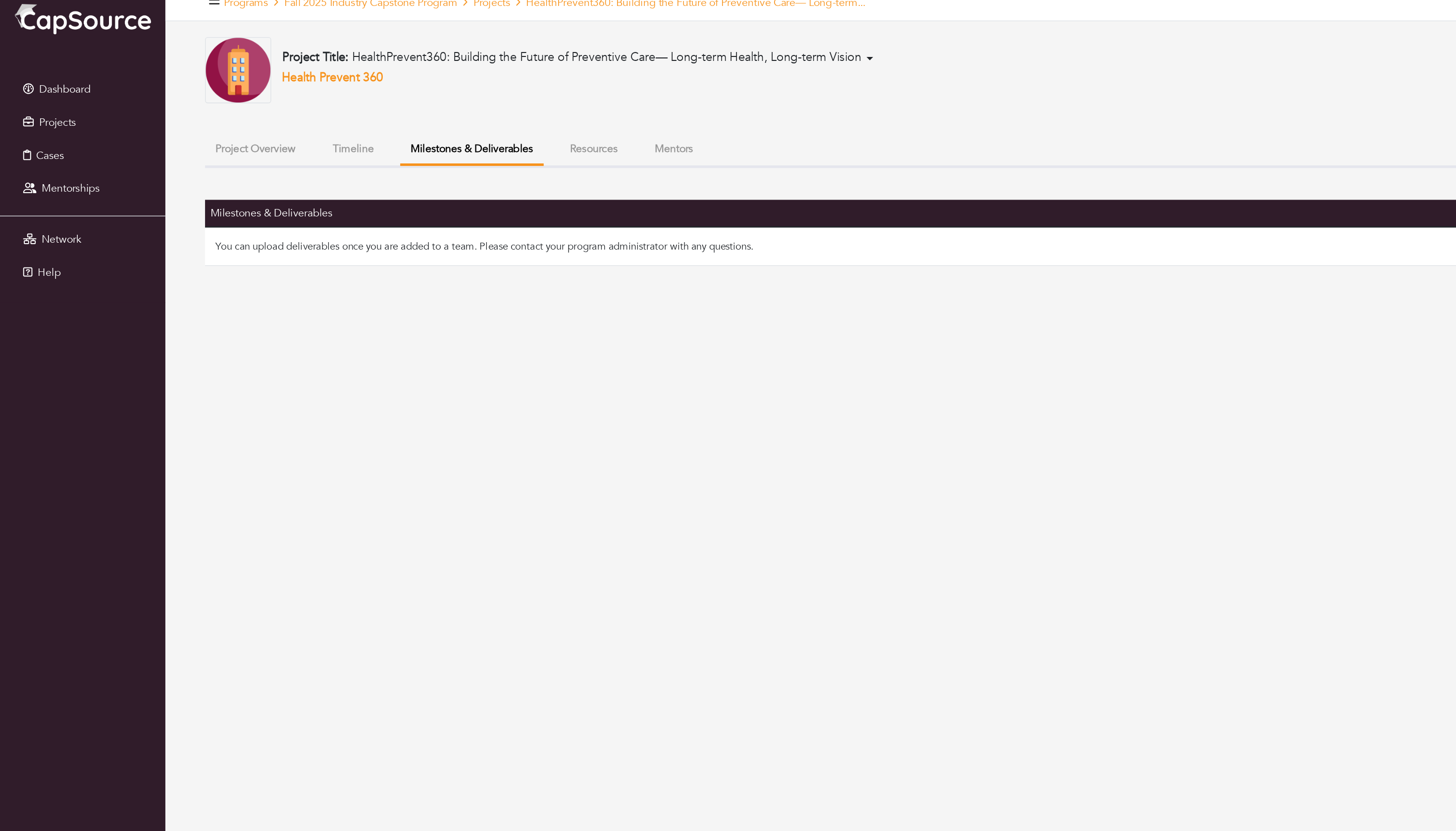
click at [288, 137] on button "Timeline" at bounding box center [265, 127] width 47 height 21
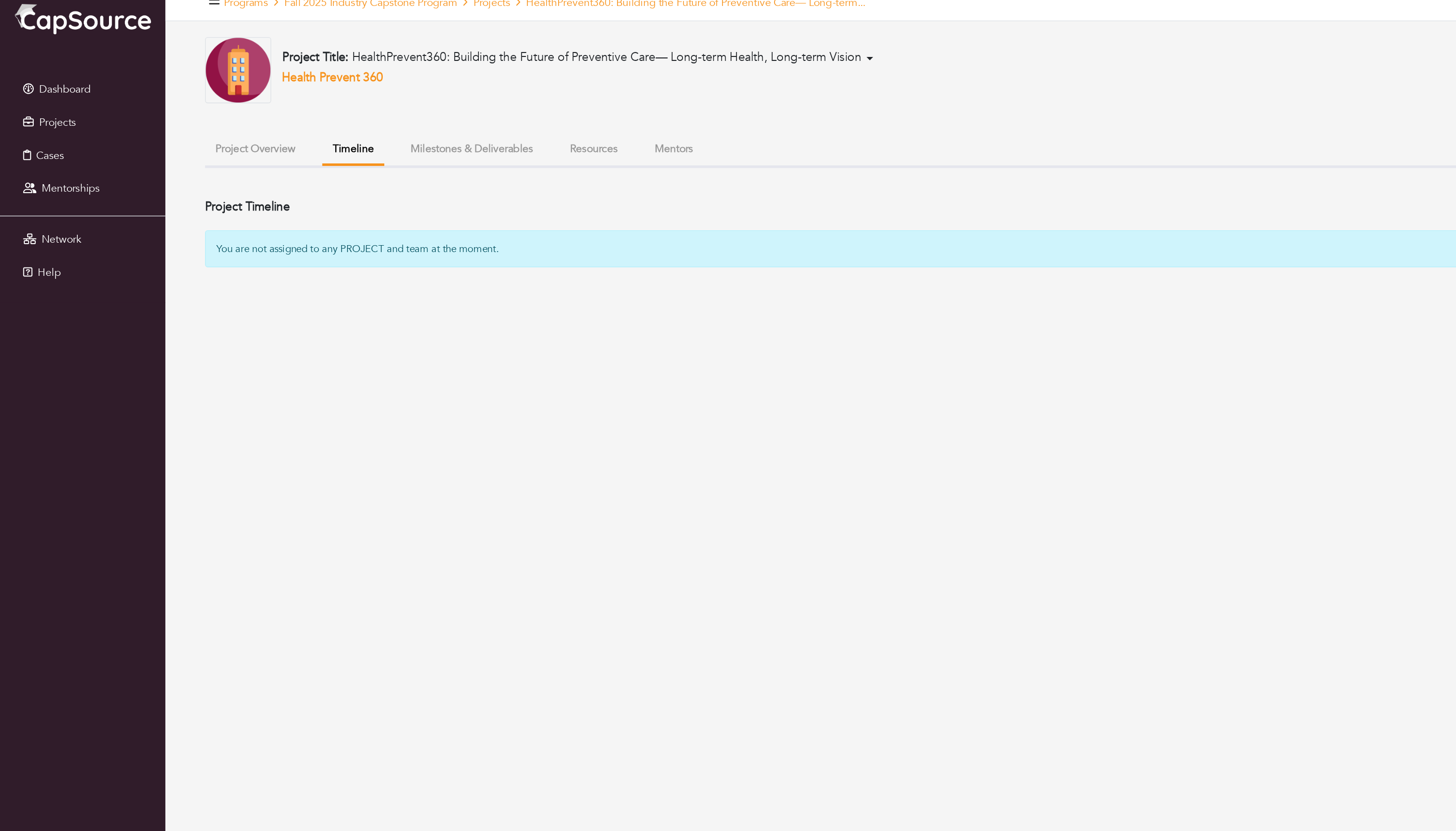
click at [488, 156] on div "Project Title: HealthPrevent360: Building the Future of Preventive Care— Long-t…" at bounding box center [785, 130] width 1263 height 172
click at [470, 133] on button "Resources" at bounding box center [445, 127] width 52 height 21
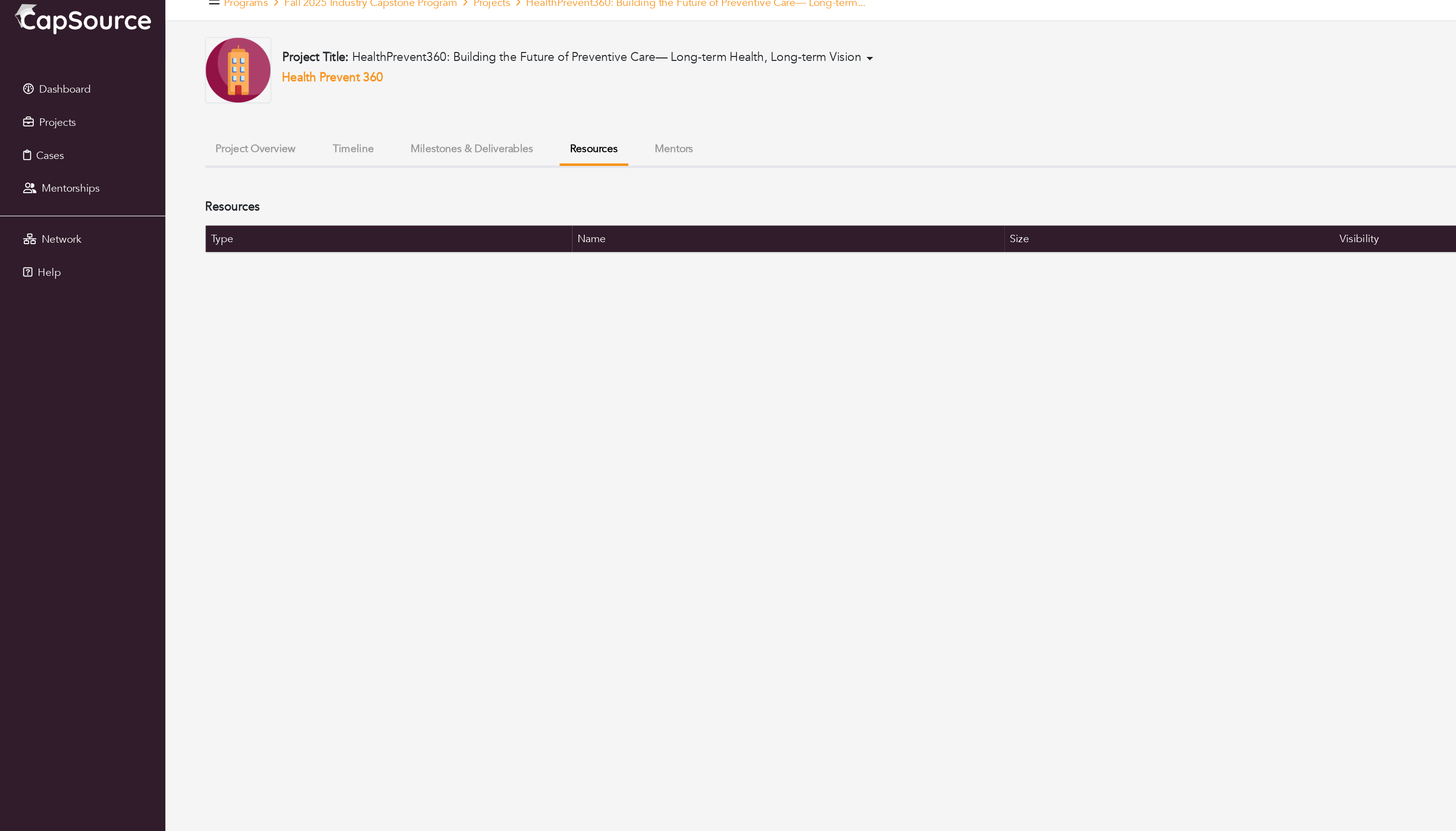
click at [527, 125] on button "Mentors" at bounding box center [505, 127] width 44 height 21
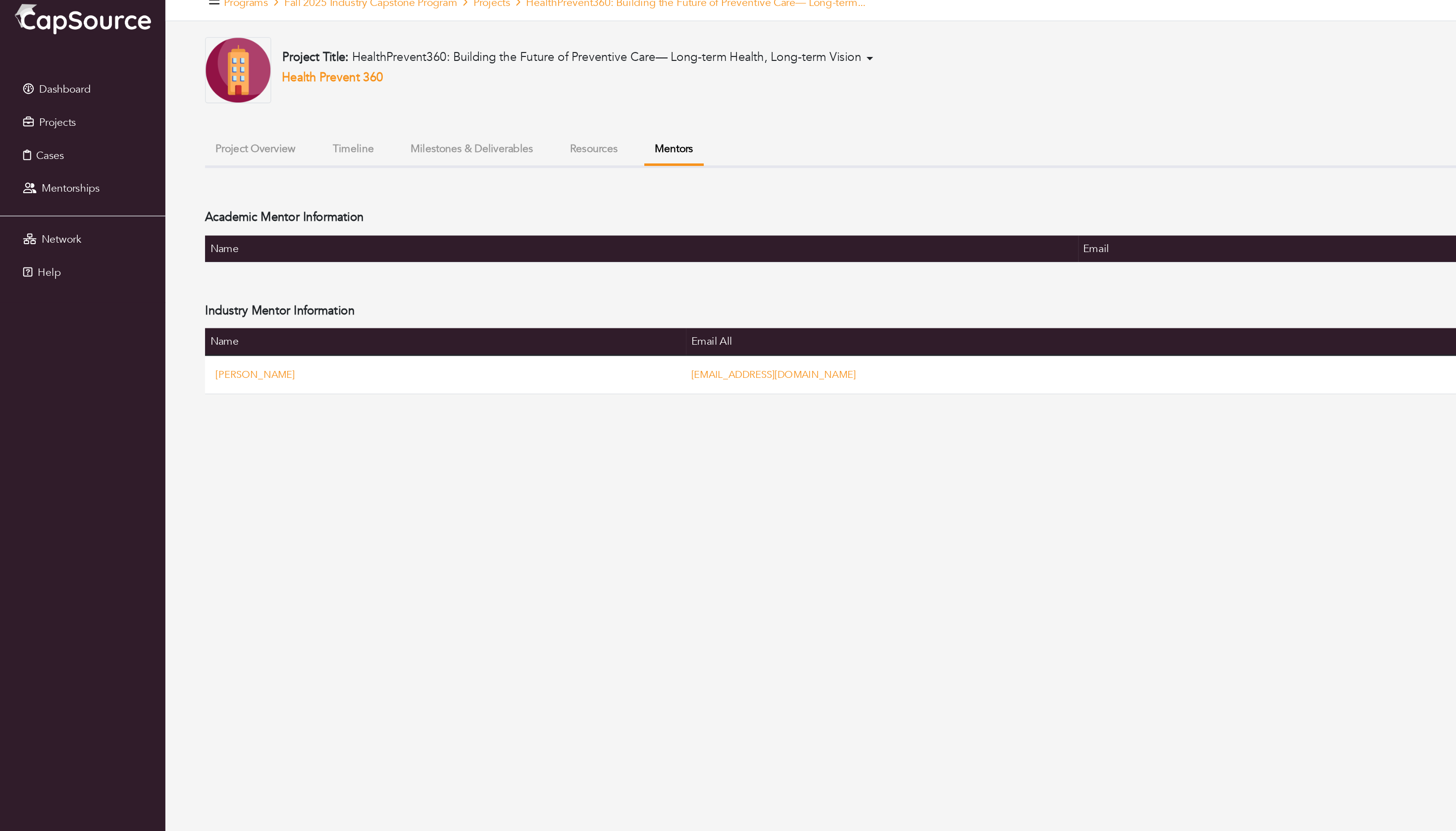
click at [407, 139] on button "Milestones & Deliverables" at bounding box center [353, 127] width 108 height 21
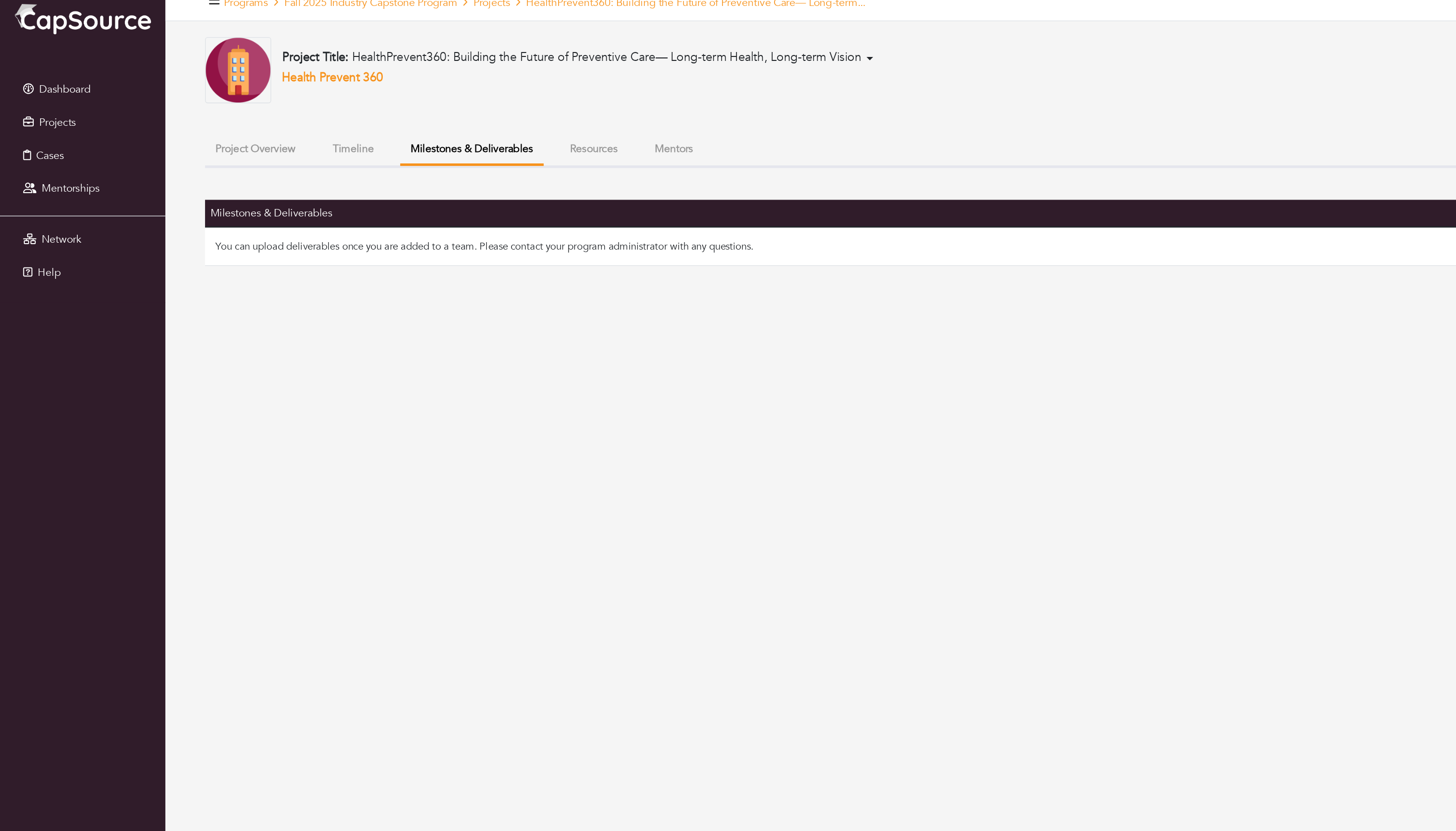
click at [470, 139] on button "Resources" at bounding box center [445, 127] width 52 height 21
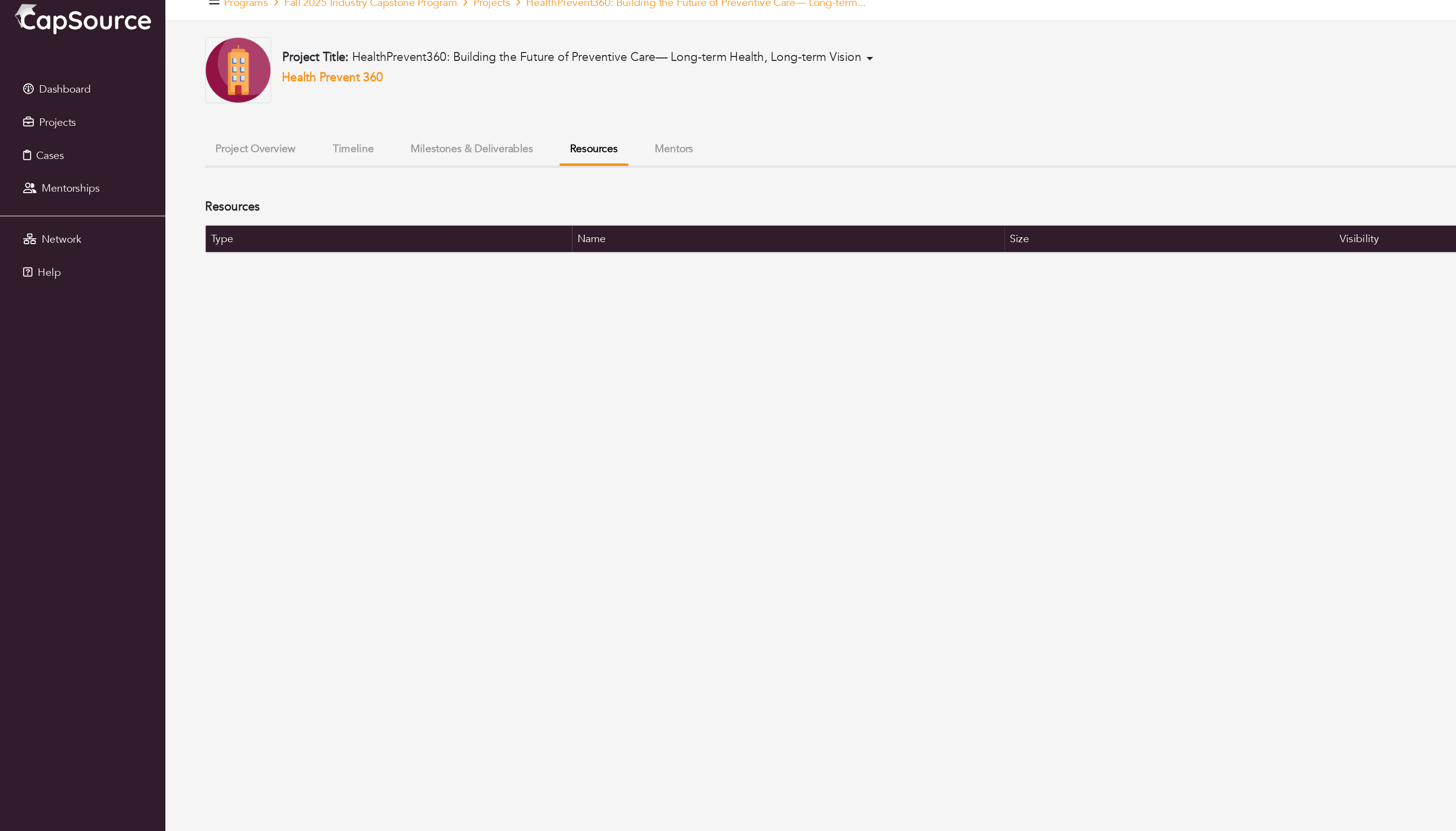
click at [527, 131] on button "Mentors" at bounding box center [505, 127] width 44 height 21
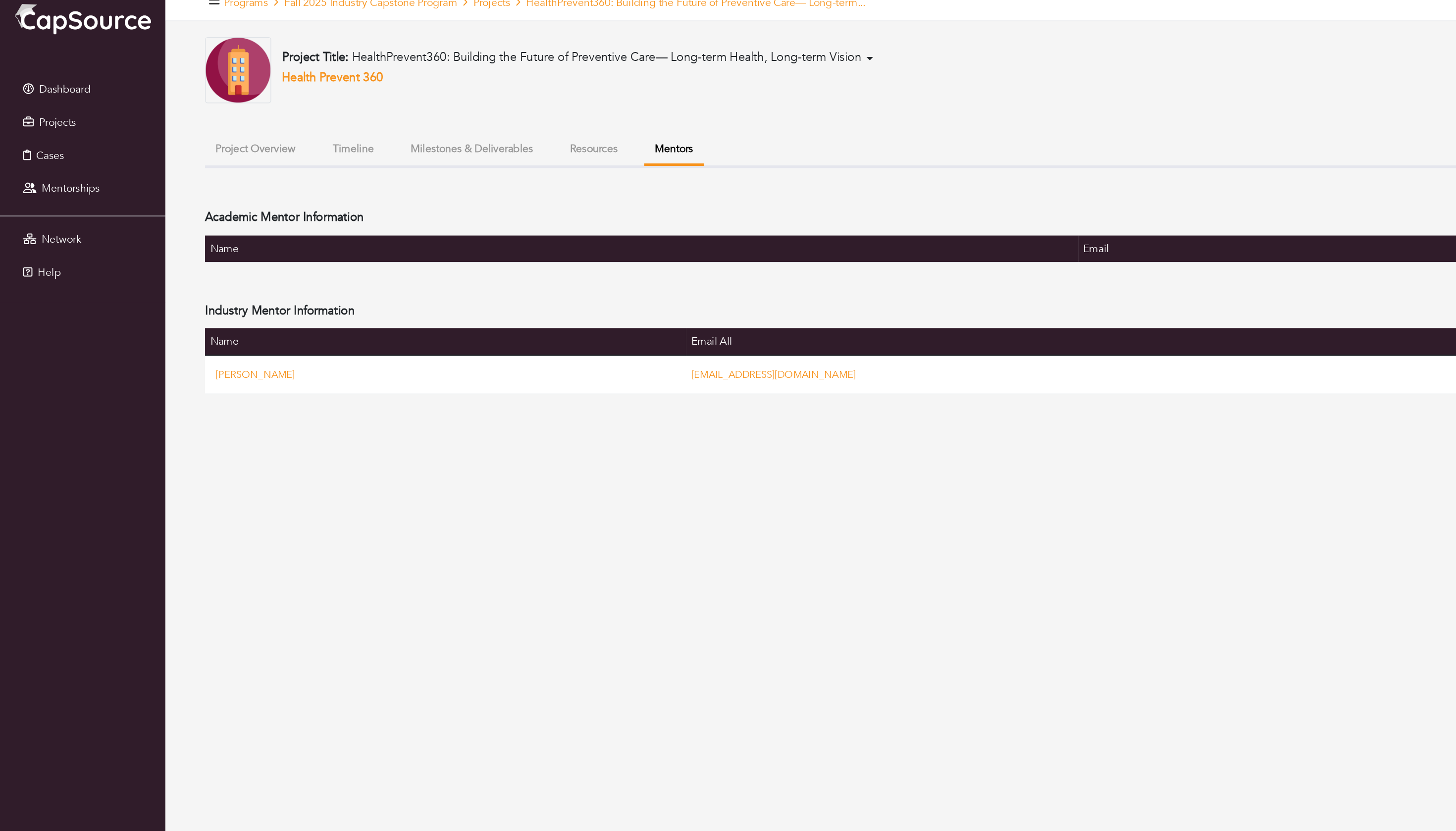
click at [366, 148] on div "Project Title: HealthPrevent360: Building the Future of Preventive Care— Long-t…" at bounding box center [785, 177] width 1263 height 267
click at [409, 91] on div "Project Title: HealthPrevent360: Building the Future of Preventive Care— Long-t…" at bounding box center [596, 68] width 884 height 49
click at [391, 112] on div "Project Title: HealthPrevent360: Building the Future of Preventive Care— Long-t…" at bounding box center [785, 177] width 1263 height 267
click at [388, 140] on li "Milestones & Deliverables" at bounding box center [353, 128] width 108 height 23
click at [388, 139] on button "Milestones & Deliverables" at bounding box center [353, 127] width 108 height 21
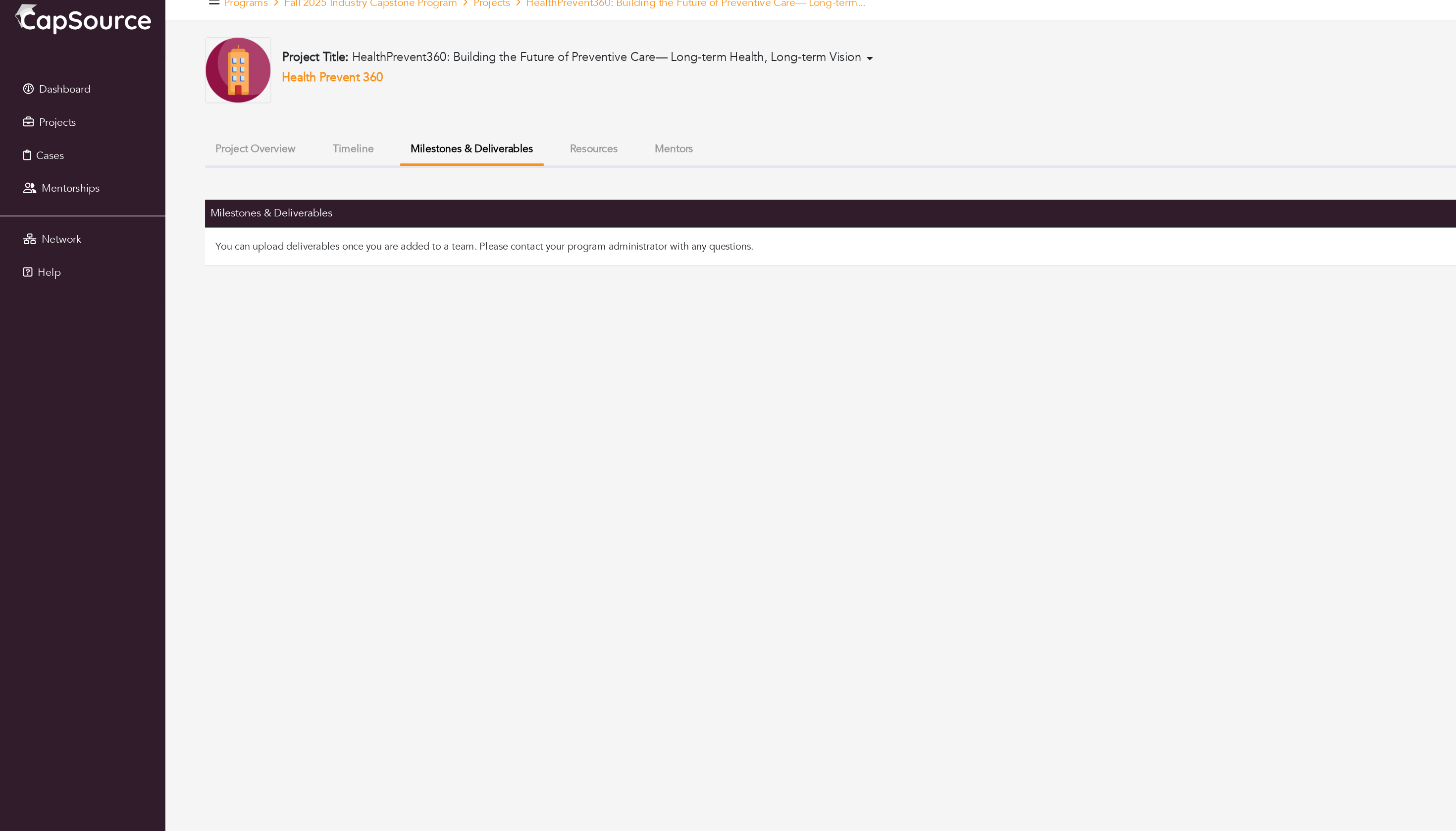
click at [282, 142] on ul "Project Overview Timeline Milestones & Deliverables Resources Mentors" at bounding box center [785, 129] width 1263 height 25
click at [287, 139] on button "Timeline" at bounding box center [265, 127] width 47 height 21
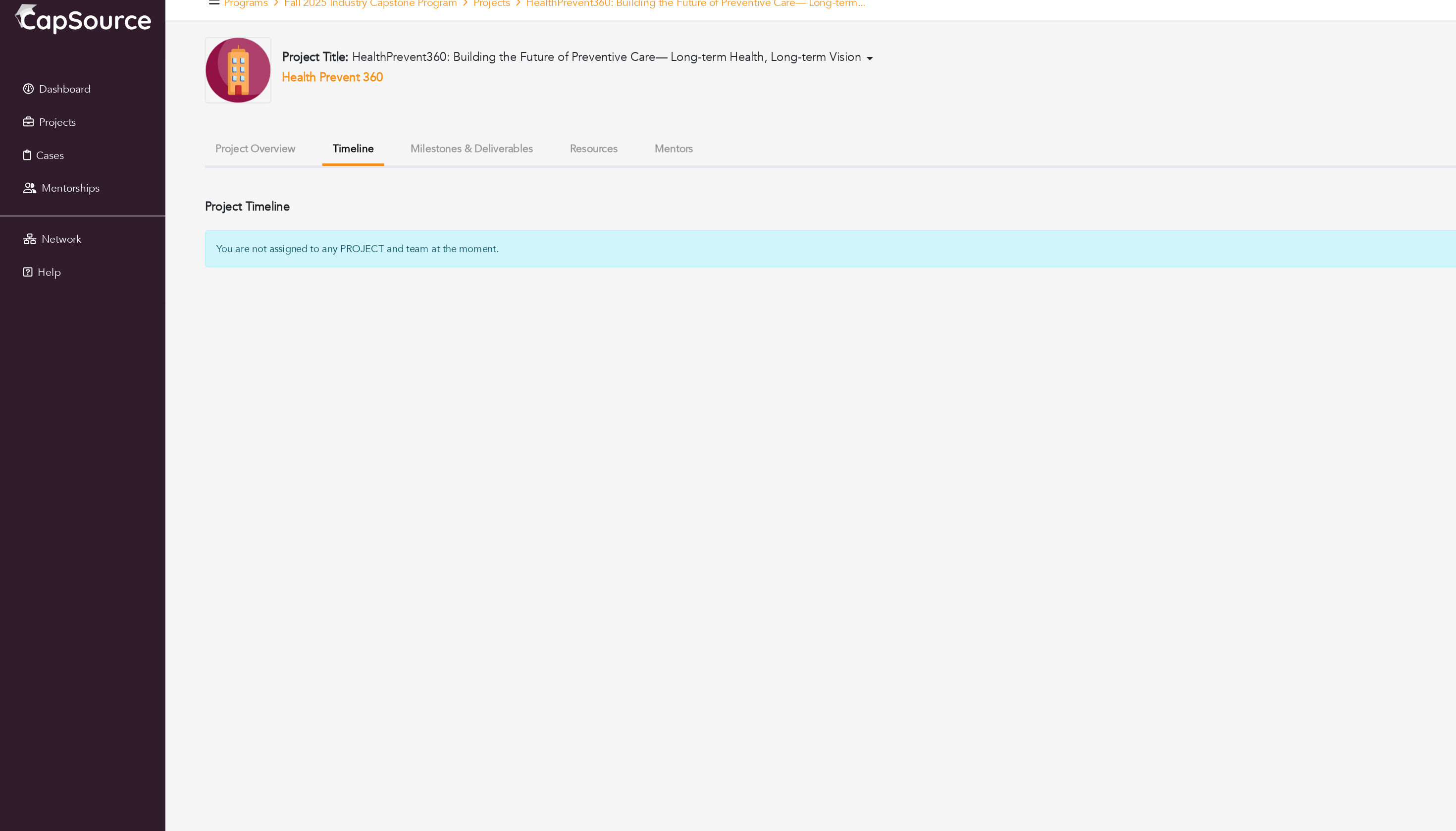
click at [229, 139] on button "Project Overview" at bounding box center [192, 127] width 76 height 21
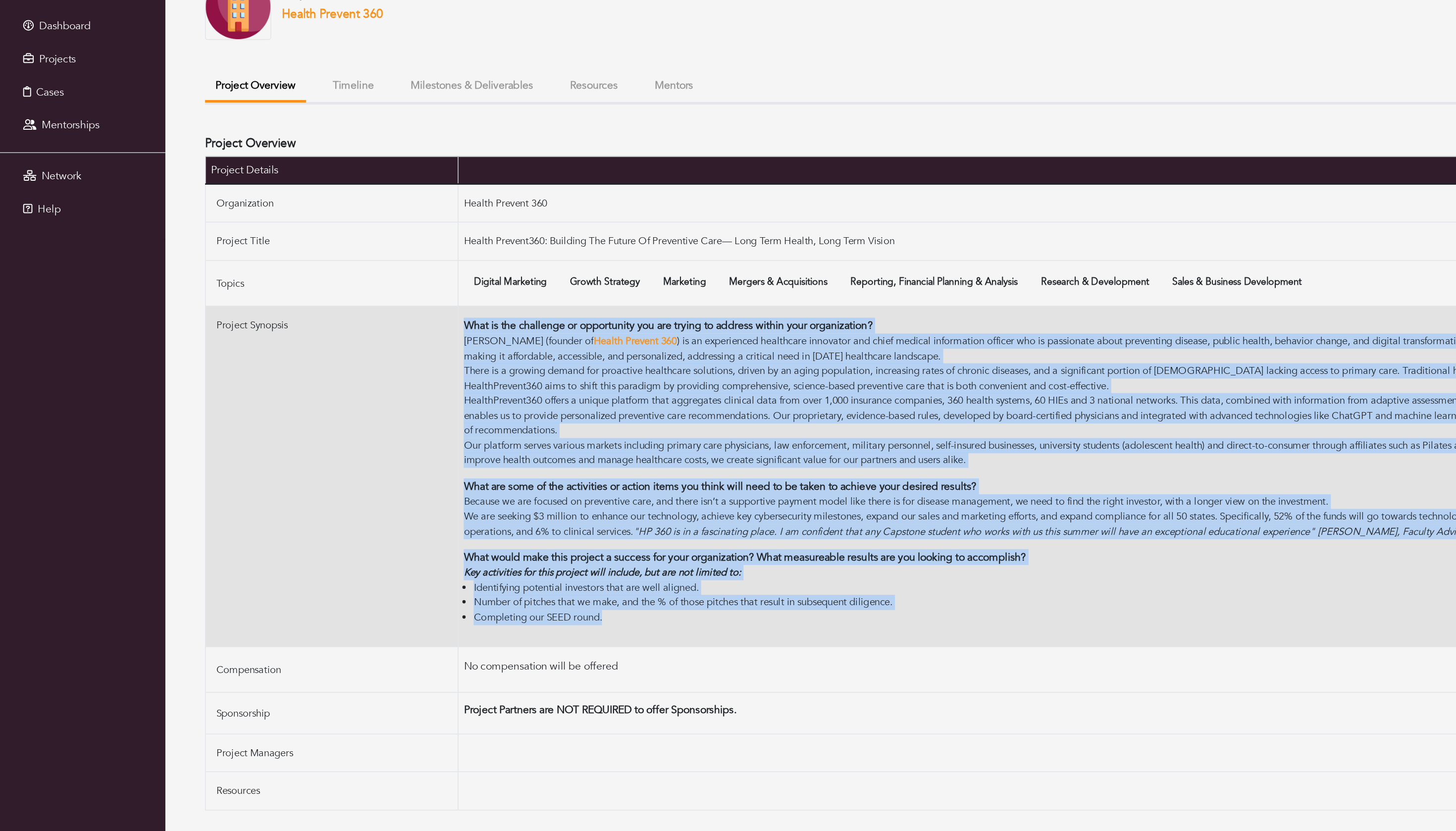
drag, startPoint x: 496, startPoint y: 547, endPoint x: 341, endPoint y: 525, distance: 156.6
click at [341, 525] on tr "Project Synopsis What is the challenge or opportunity you are trying to address…" at bounding box center [785, 420] width 1263 height 255
click at [342, 525] on td "Project Synopsis" at bounding box center [248, 420] width 189 height 255
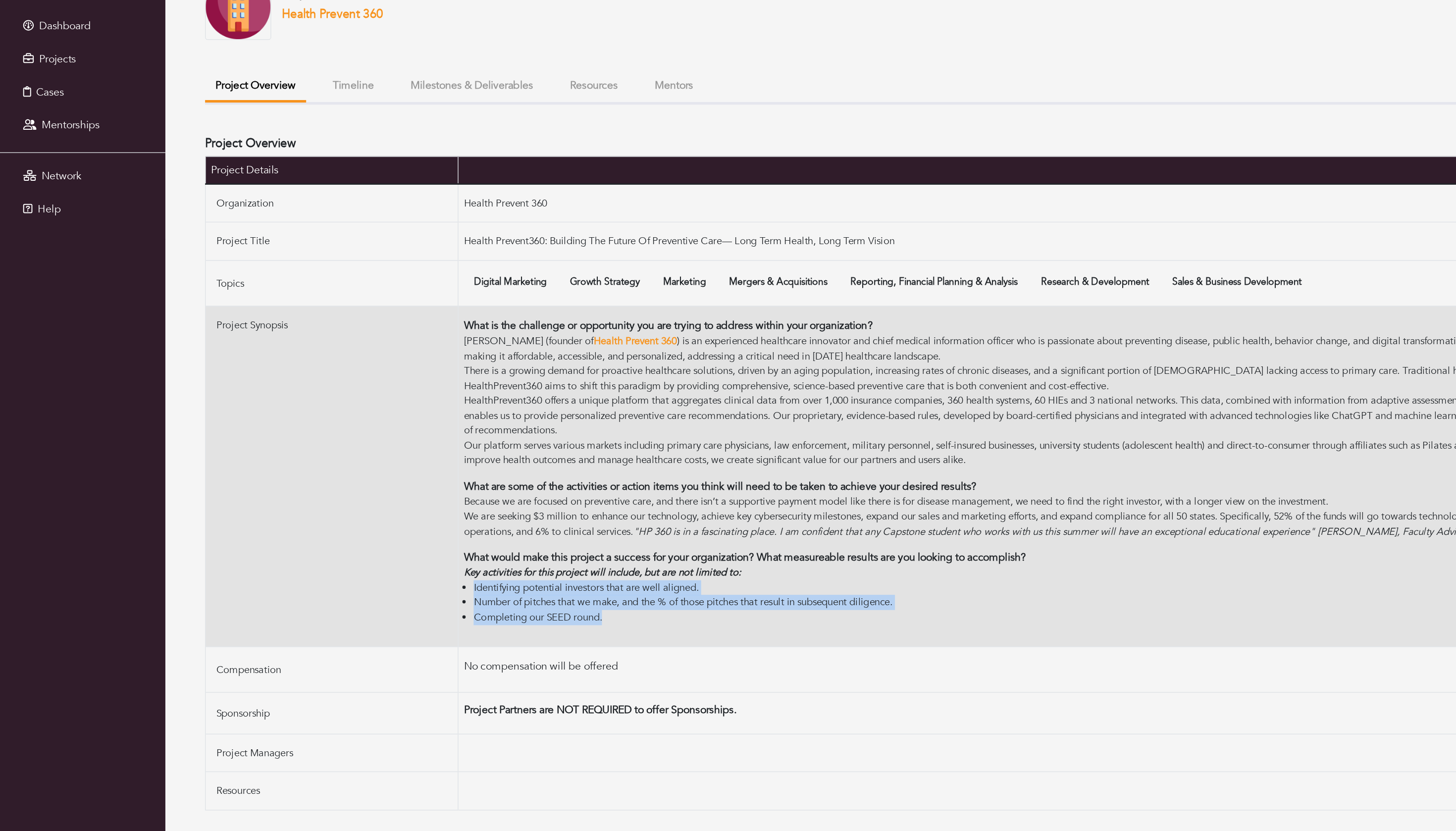
drag, startPoint x: 347, startPoint y: 522, endPoint x: 485, endPoint y: 558, distance: 142.6
click at [485, 532] on ul "Identifying potential investors that are well aligned. Number of pitches that w…" at bounding box center [879, 515] width 1065 height 34
click at [485, 532] on li "Completing our SEED round." at bounding box center [883, 526] width 1057 height 11
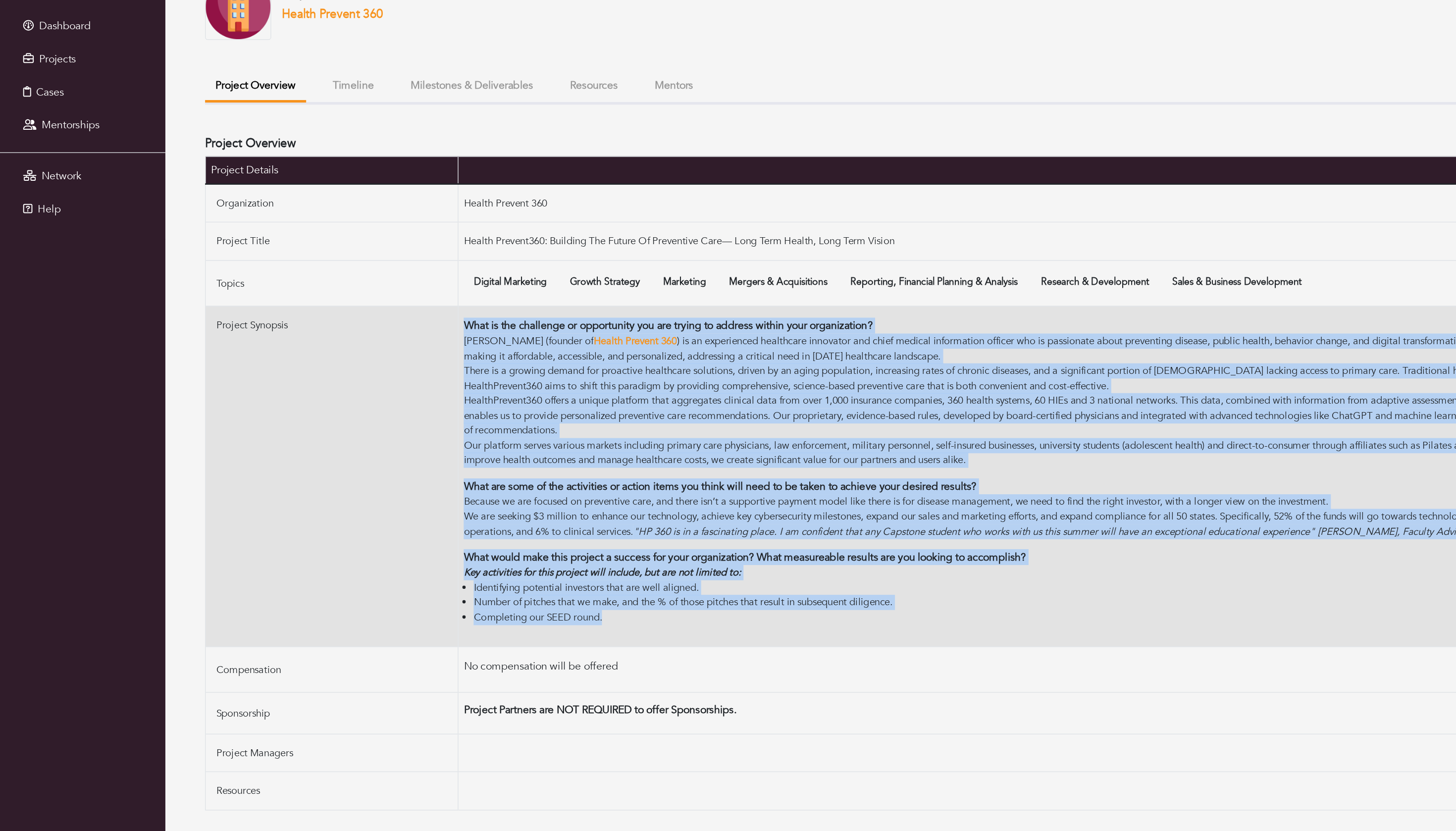
drag, startPoint x: 475, startPoint y: 558, endPoint x: 329, endPoint y: 522, distance: 150.4
click at [327, 521] on tr "Project Synopsis What is the challenge or opportunity you are trying to address…" at bounding box center [785, 420] width 1263 height 255
click at [329, 522] on td "Project Synopsis" at bounding box center [248, 420] width 189 height 255
